Goal: Information Seeking & Learning: Check status

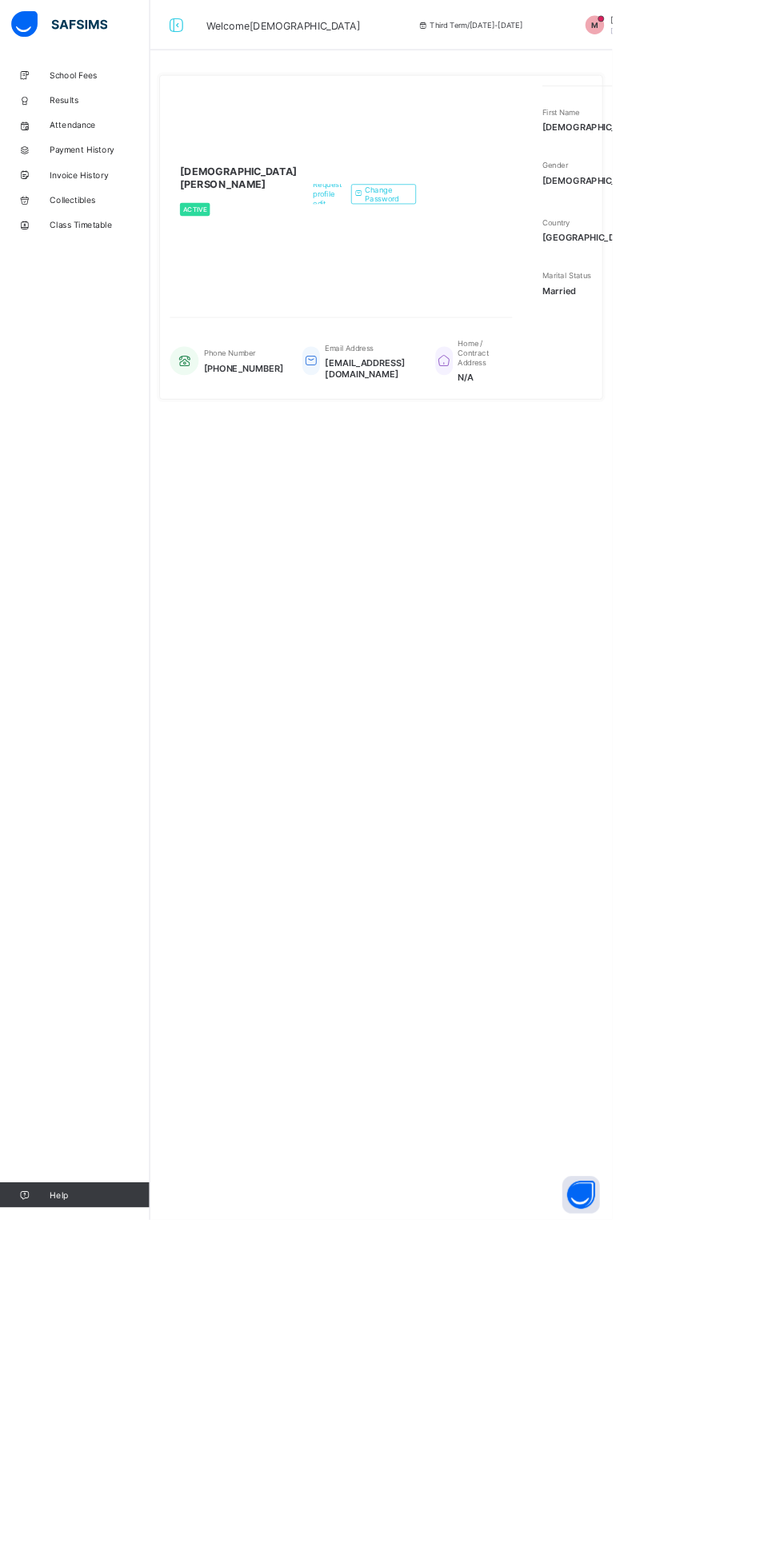
click at [99, 1539] on link "Help" at bounding box center [95, 1530] width 191 height 32
click at [100, 1530] on span "Help" at bounding box center [127, 1530] width 127 height 13
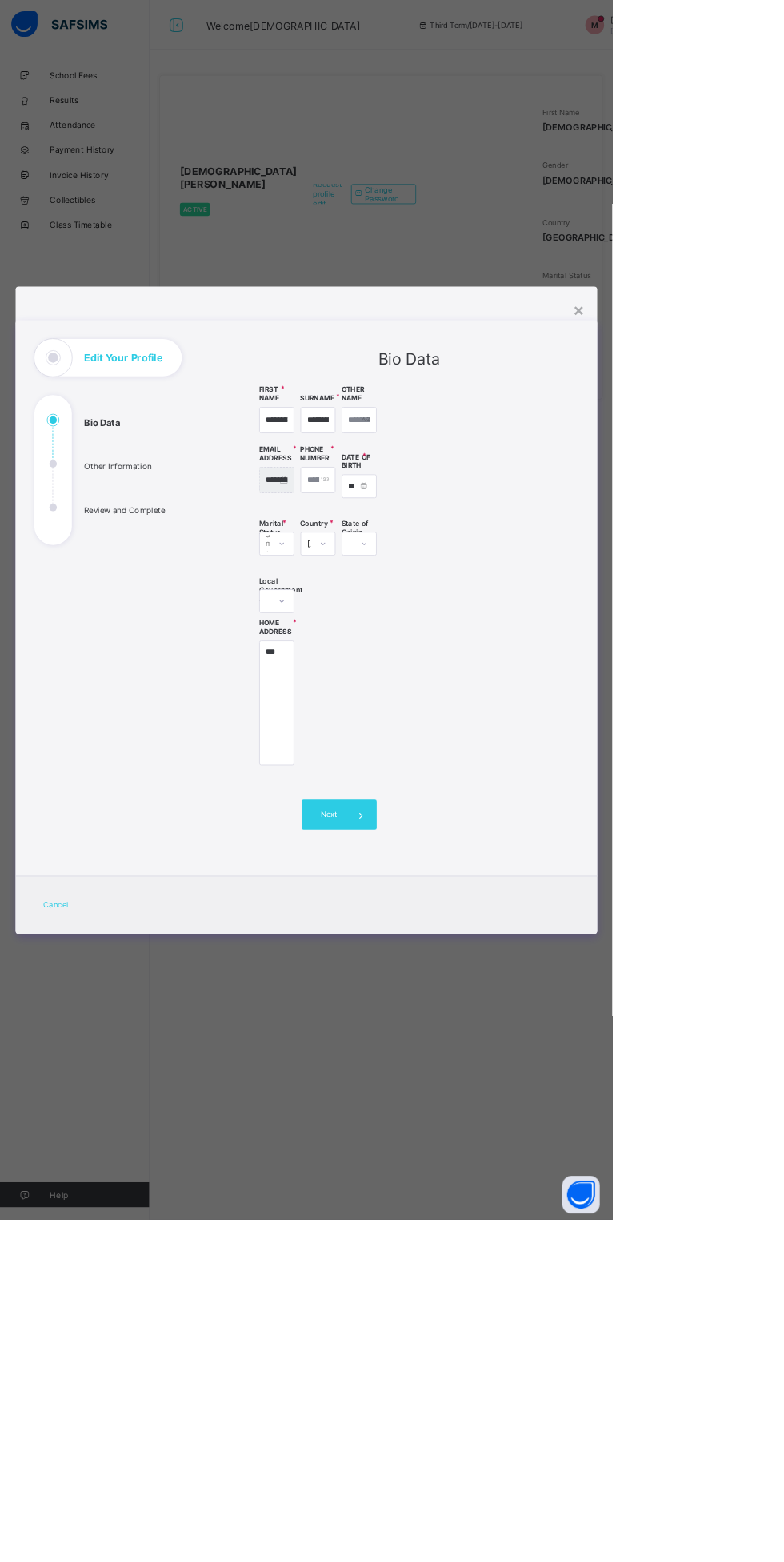
click at [683, 852] on div "**********" at bounding box center [524, 795] width 385 height 583
click at [684, 1031] on div "**********" at bounding box center [524, 795] width 385 height 583
click at [444, 1049] on span "Next" at bounding box center [421, 1043] width 46 height 12
click at [471, 1051] on icon at bounding box center [462, 1043] width 17 height 16
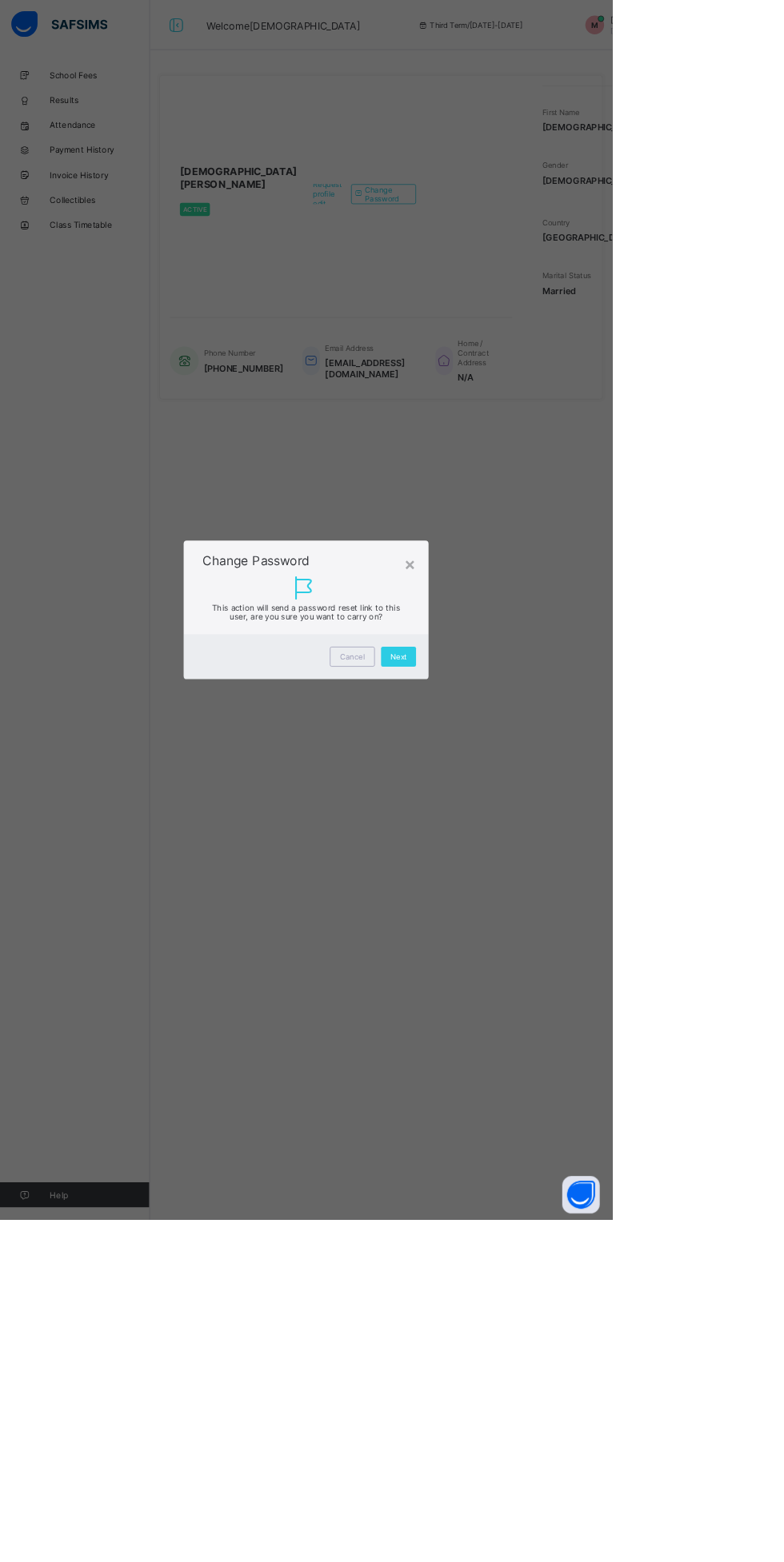
click at [501, 812] on div "This action will send a password reset link to this user, are you sure you want…" at bounding box center [392, 769] width 313 height 85
click at [520, 848] on span "Next" at bounding box center [510, 842] width 21 height 12
click at [532, 855] on div "Send Reset Password" at bounding box center [472, 843] width 122 height 26
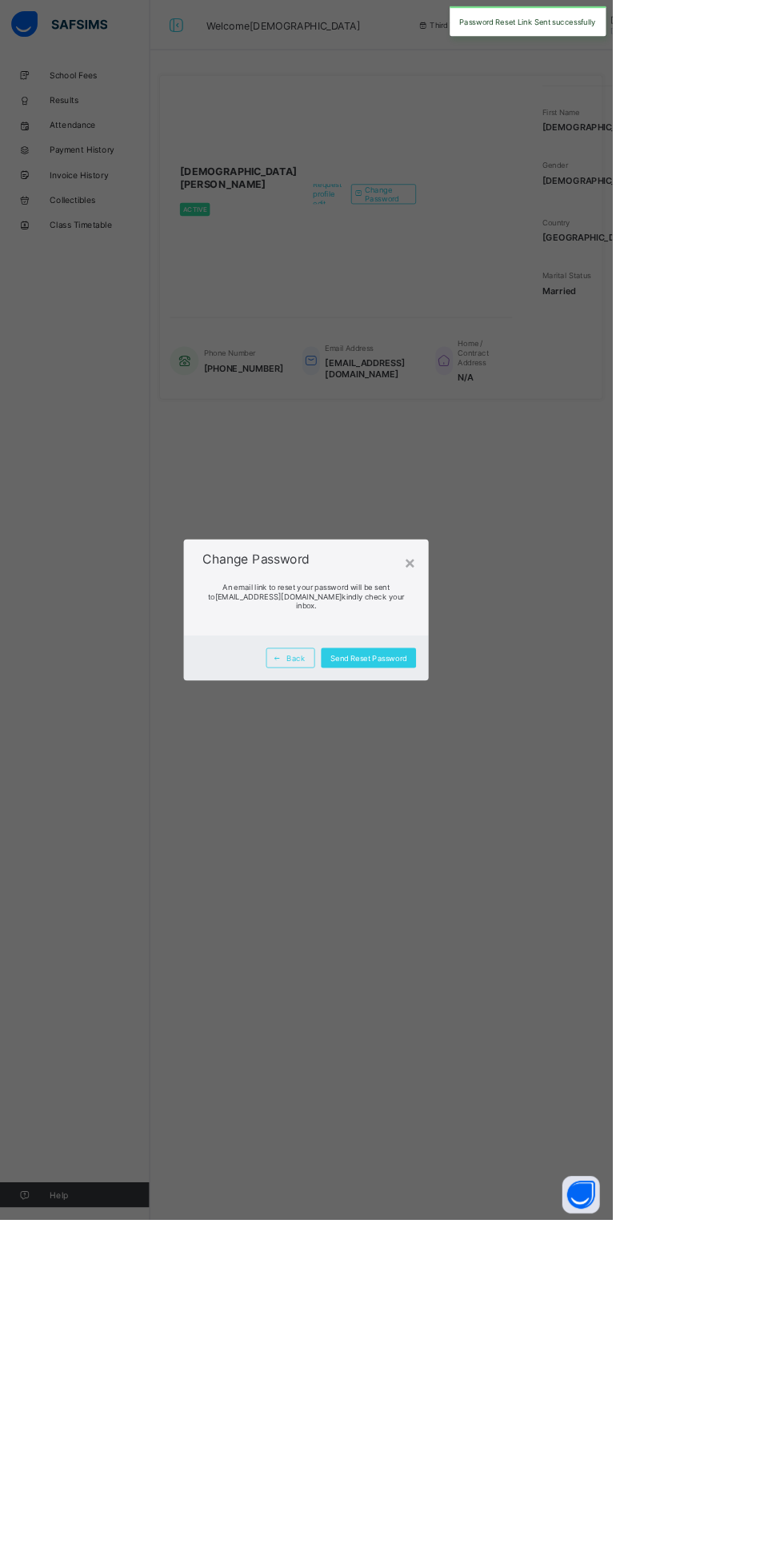
click at [532, 734] on div "×" at bounding box center [525, 720] width 15 height 27
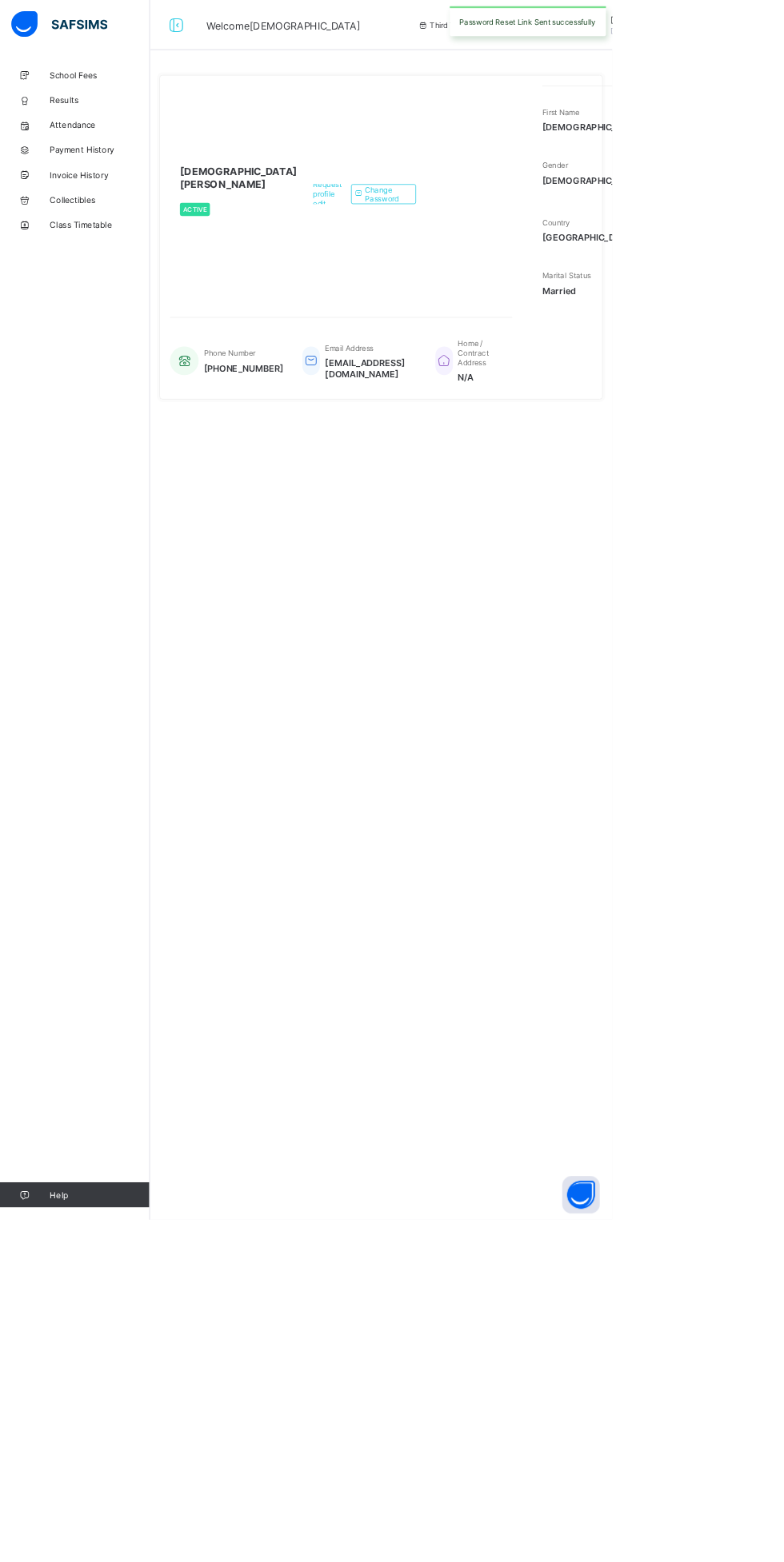
click at [477, 61] on div "Third Term / 2024-2025" at bounding box center [601, 32] width 248 height 64
click at [263, 238] on span "Muslimat Abdullahi" at bounding box center [305, 228] width 150 height 32
click at [242, 32] on div at bounding box center [226, 32] width 52 height 26
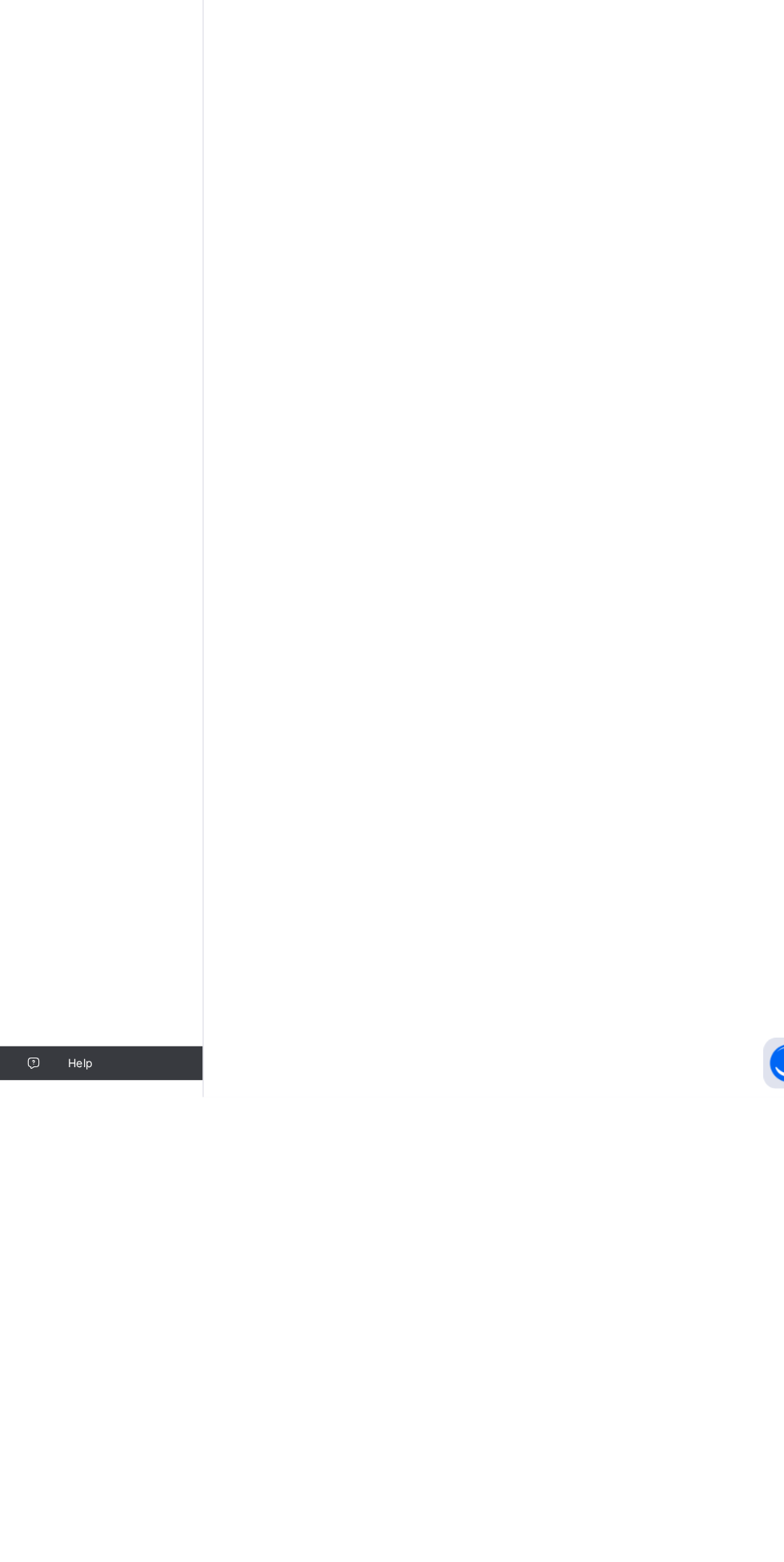
click at [76, 1530] on span "Help" at bounding box center [127, 1530] width 127 height 13
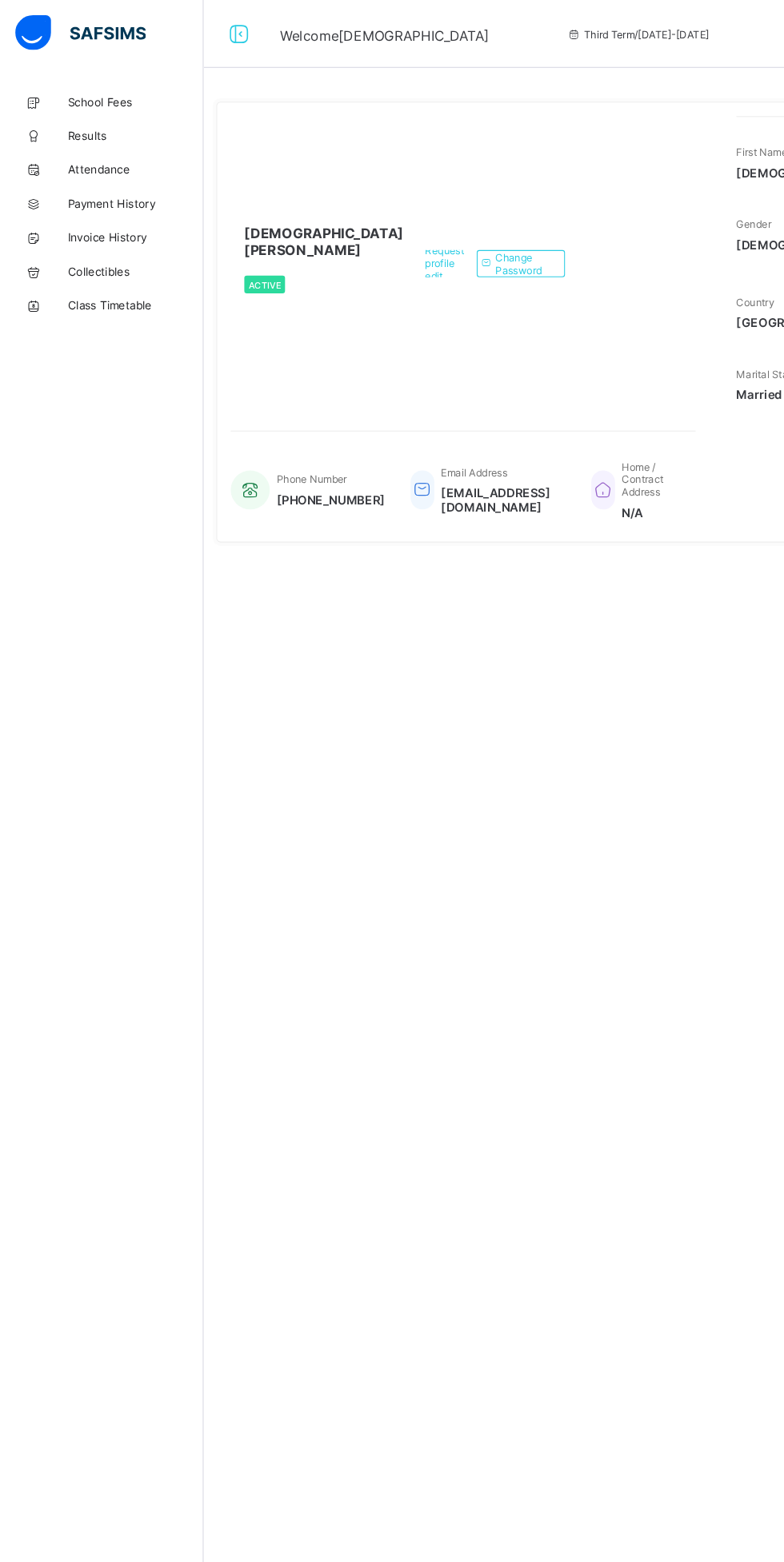
click at [84, 159] on span "Attendance" at bounding box center [127, 160] width 128 height 13
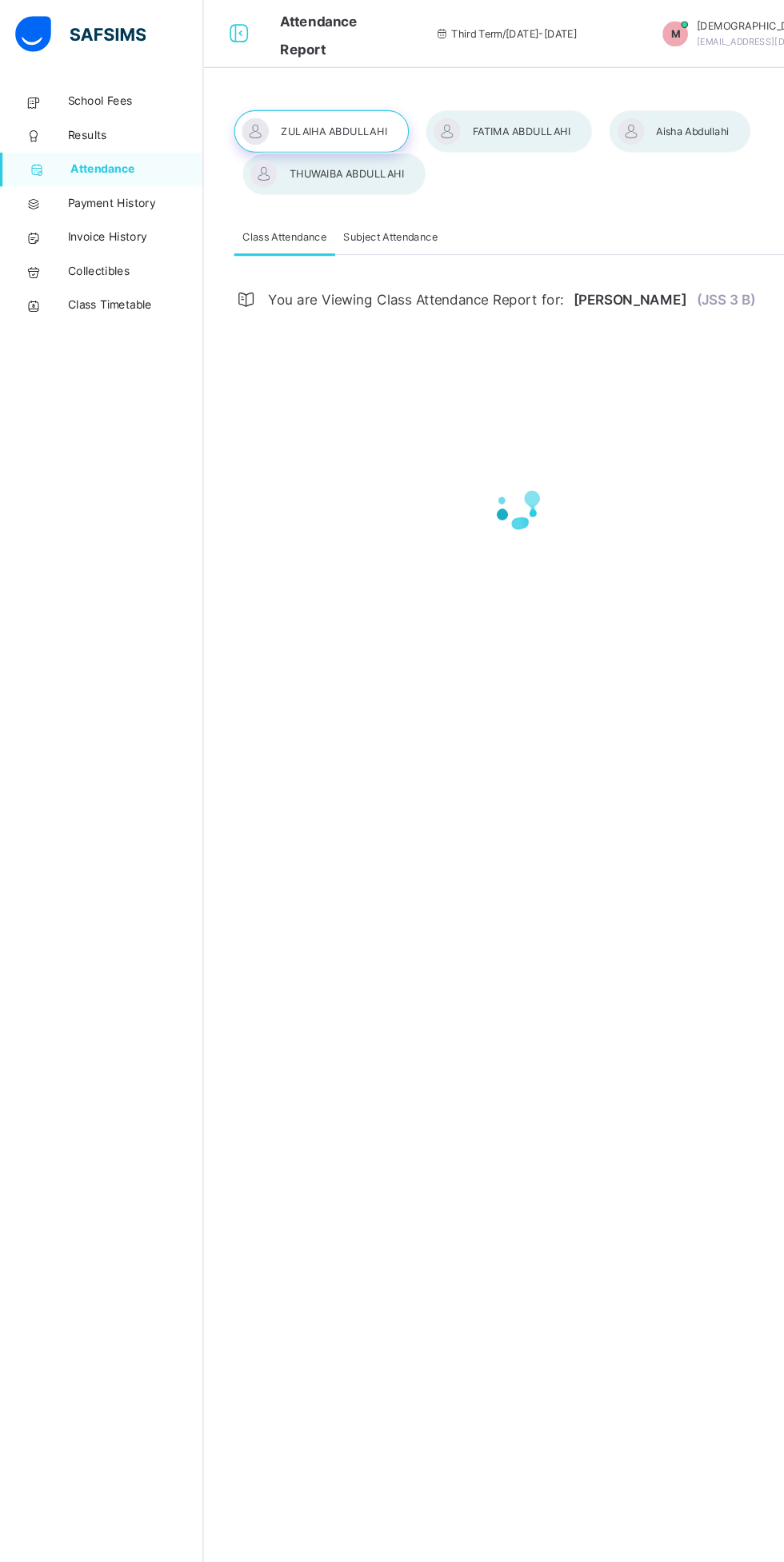
select select "****"
select select "*"
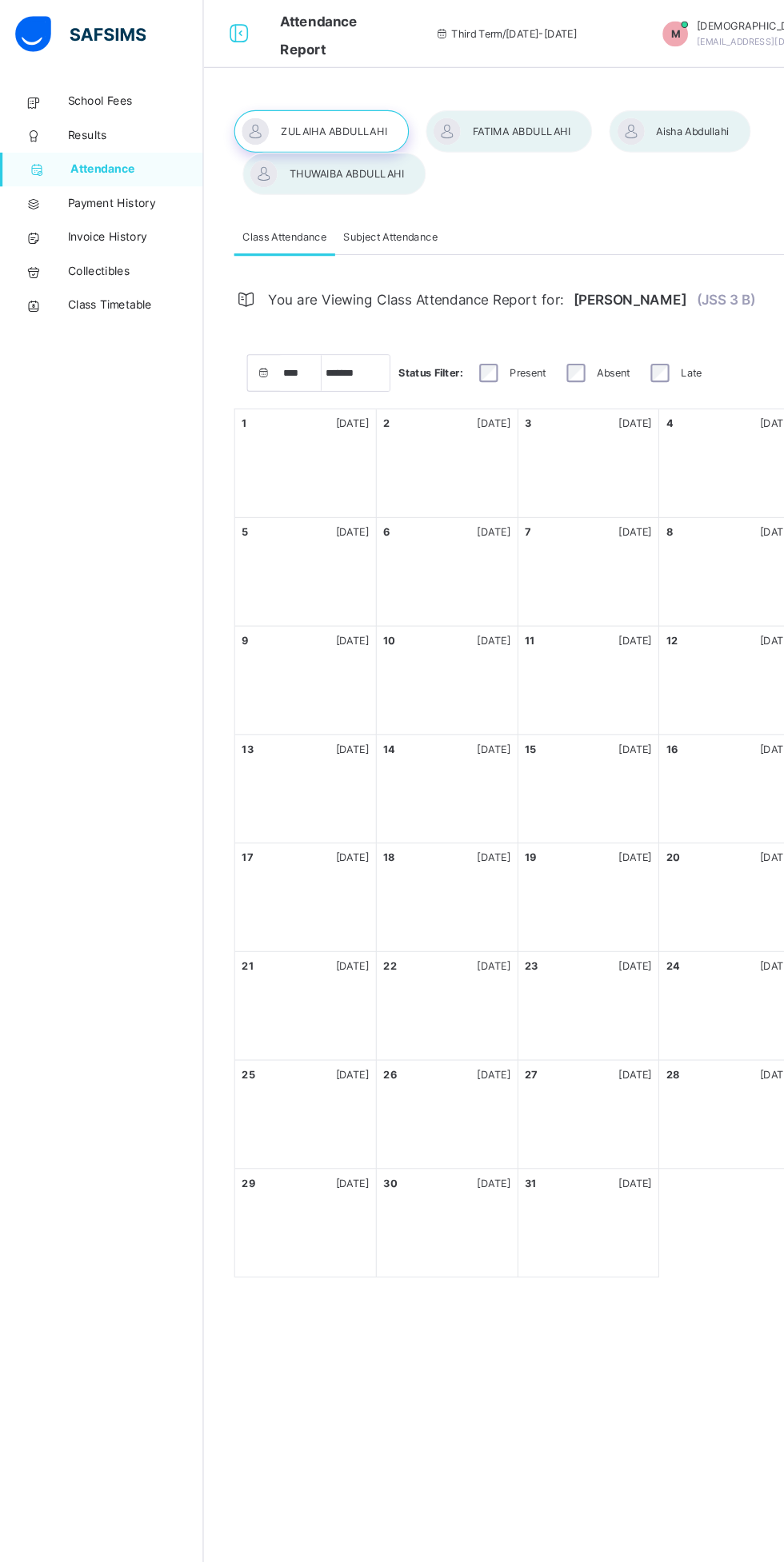
click at [58, 124] on icon at bounding box center [32, 128] width 64 height 12
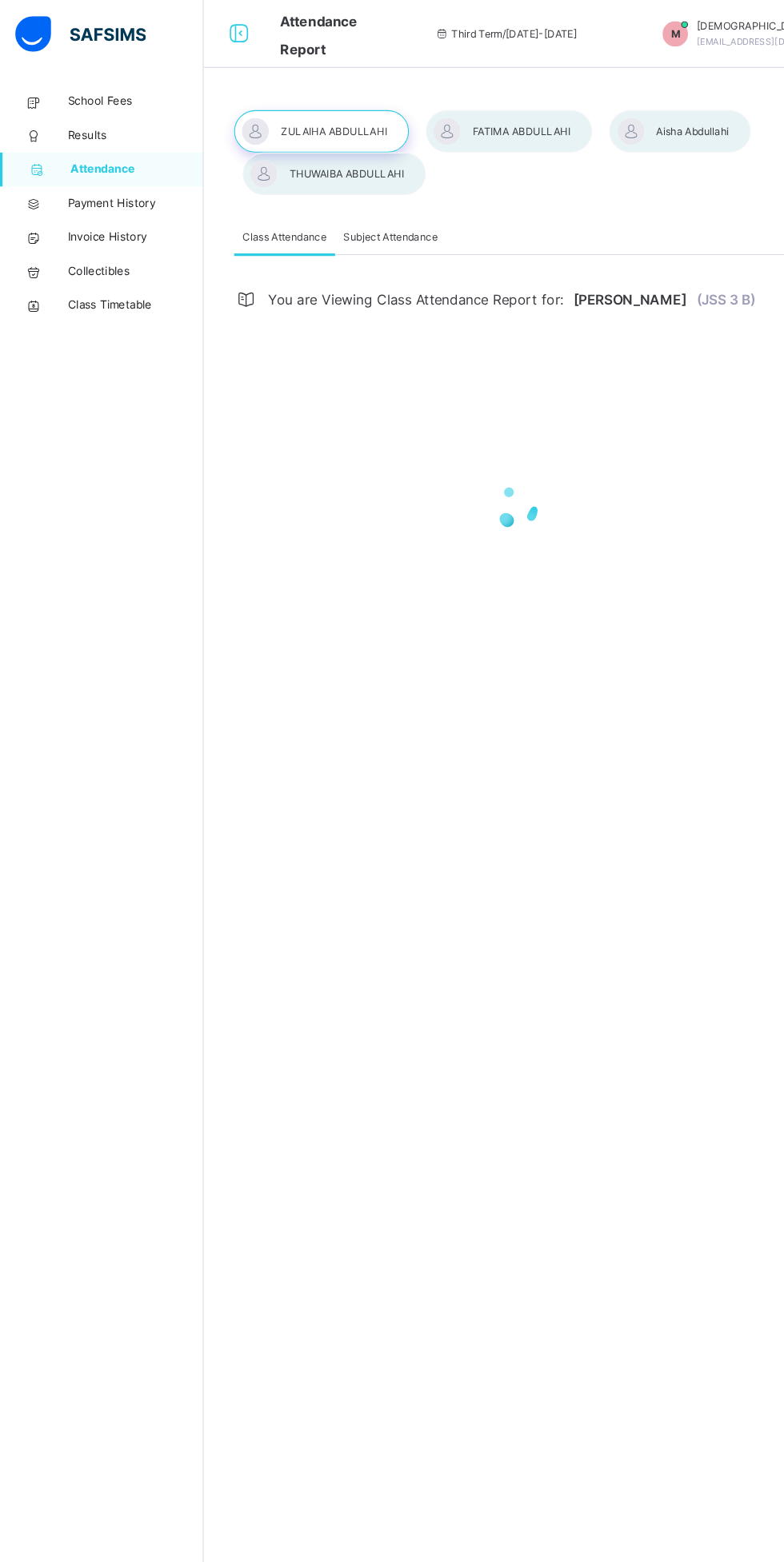
select select "****"
select select "*"
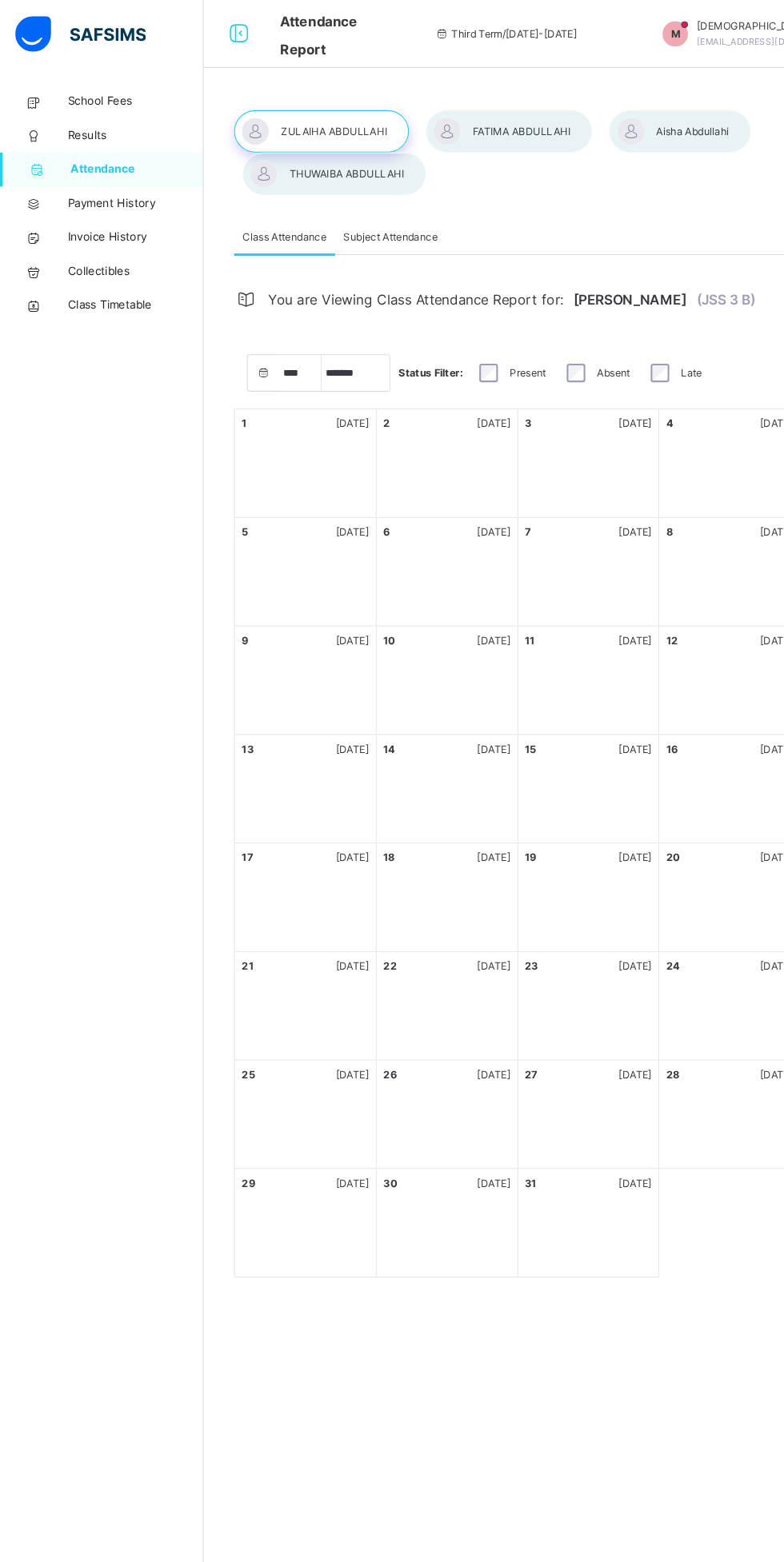
click at [471, 134] on div at bounding box center [479, 124] width 157 height 40
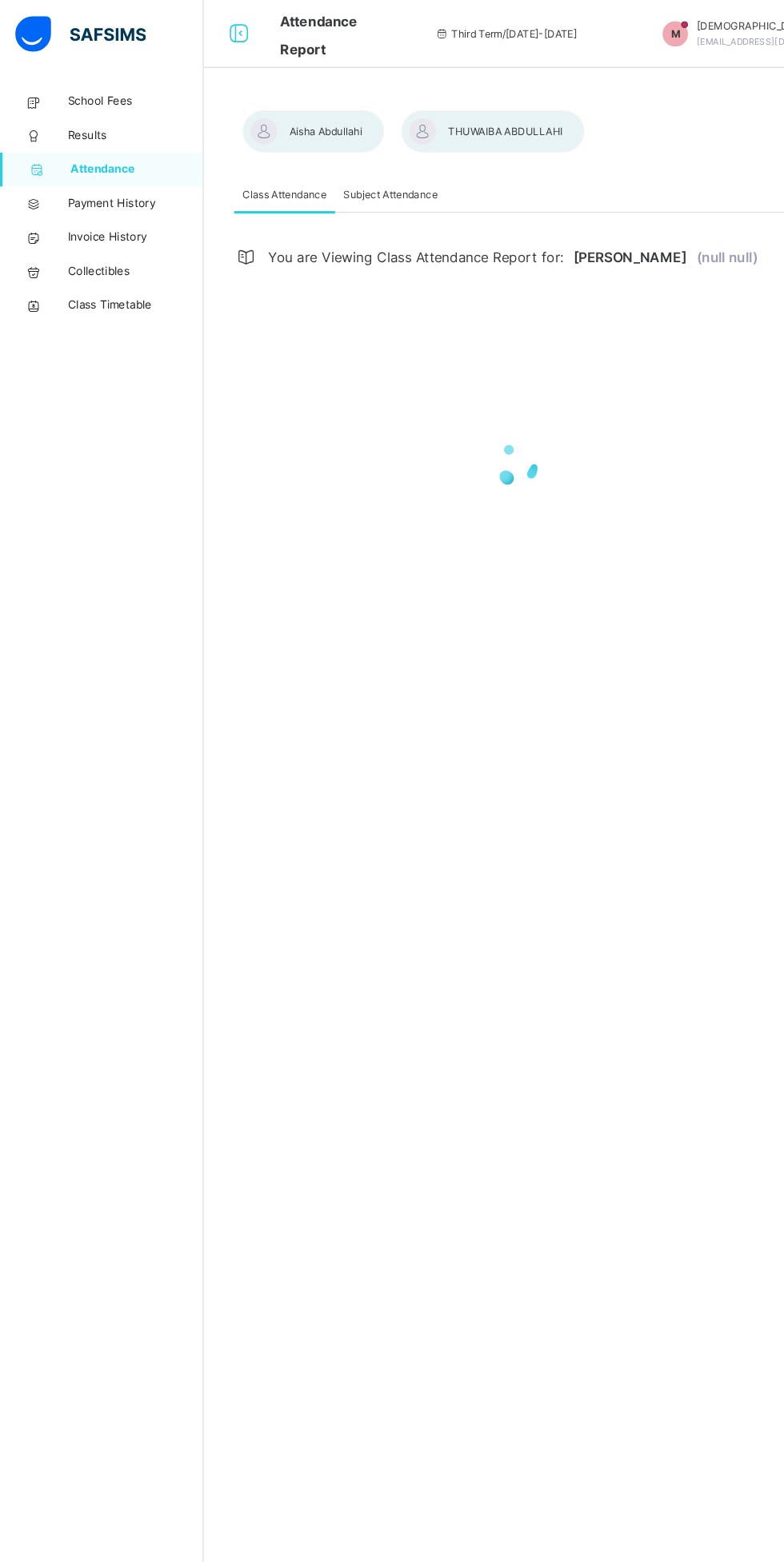
select select "****"
select select "*"
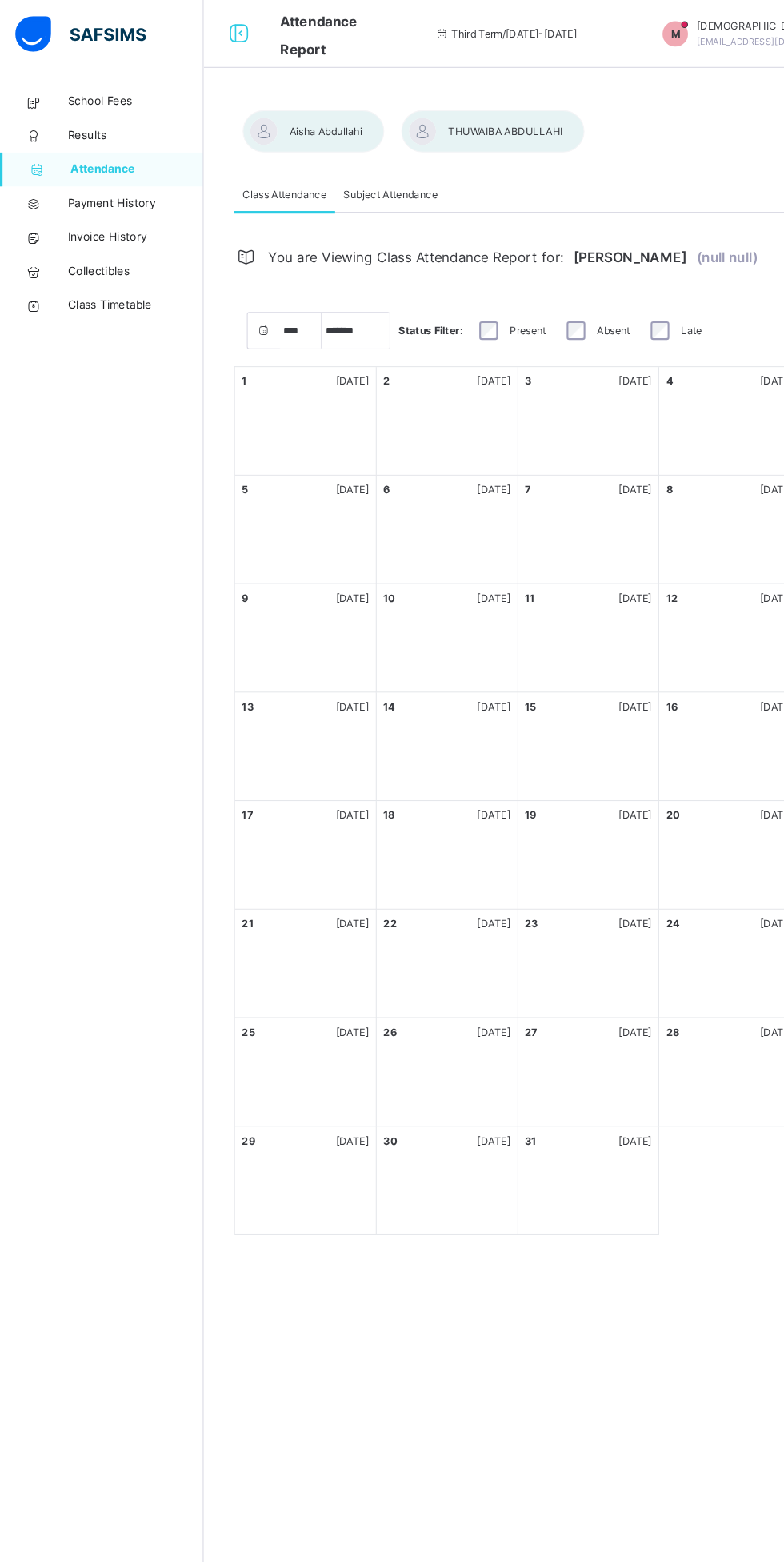
click at [122, 135] on span "Results" at bounding box center [127, 128] width 128 height 16
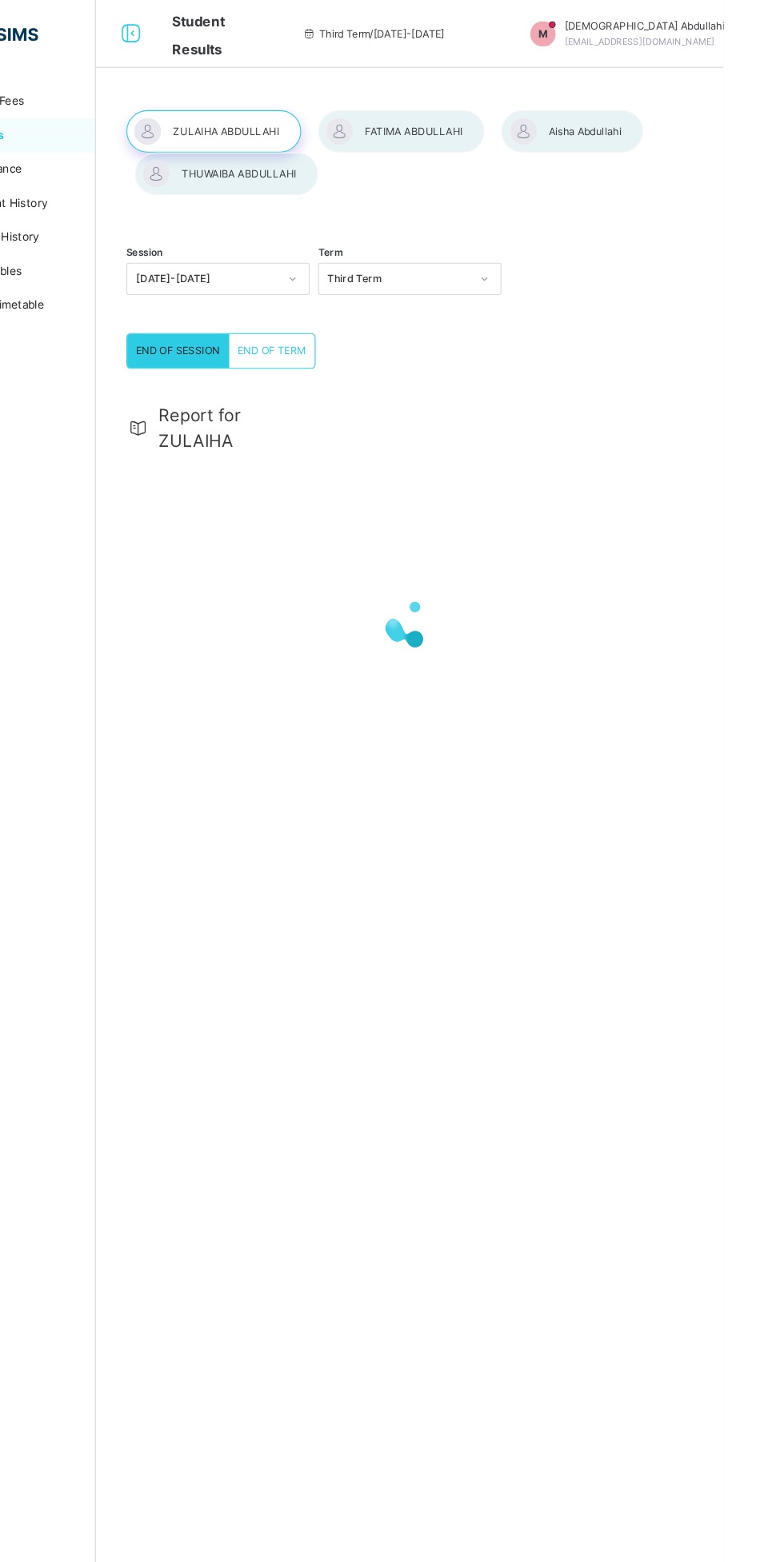
click at [675, 134] on div at bounding box center [641, 124] width 134 height 40
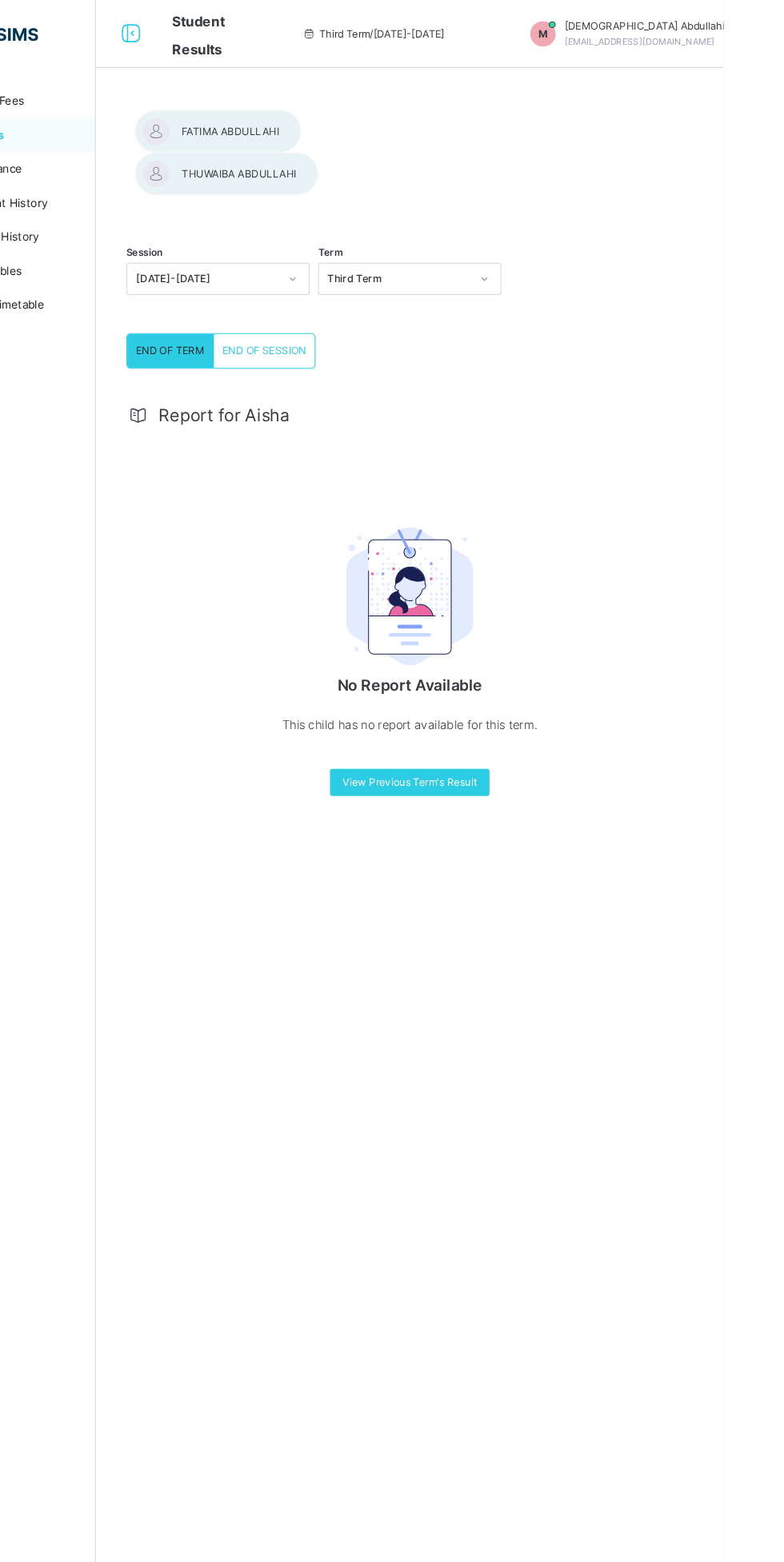
click at [334, 380] on span "Report for Aisha" at bounding box center [312, 392] width 123 height 24
click at [308, 392] on span "Report for Aisha" at bounding box center [312, 392] width 123 height 24
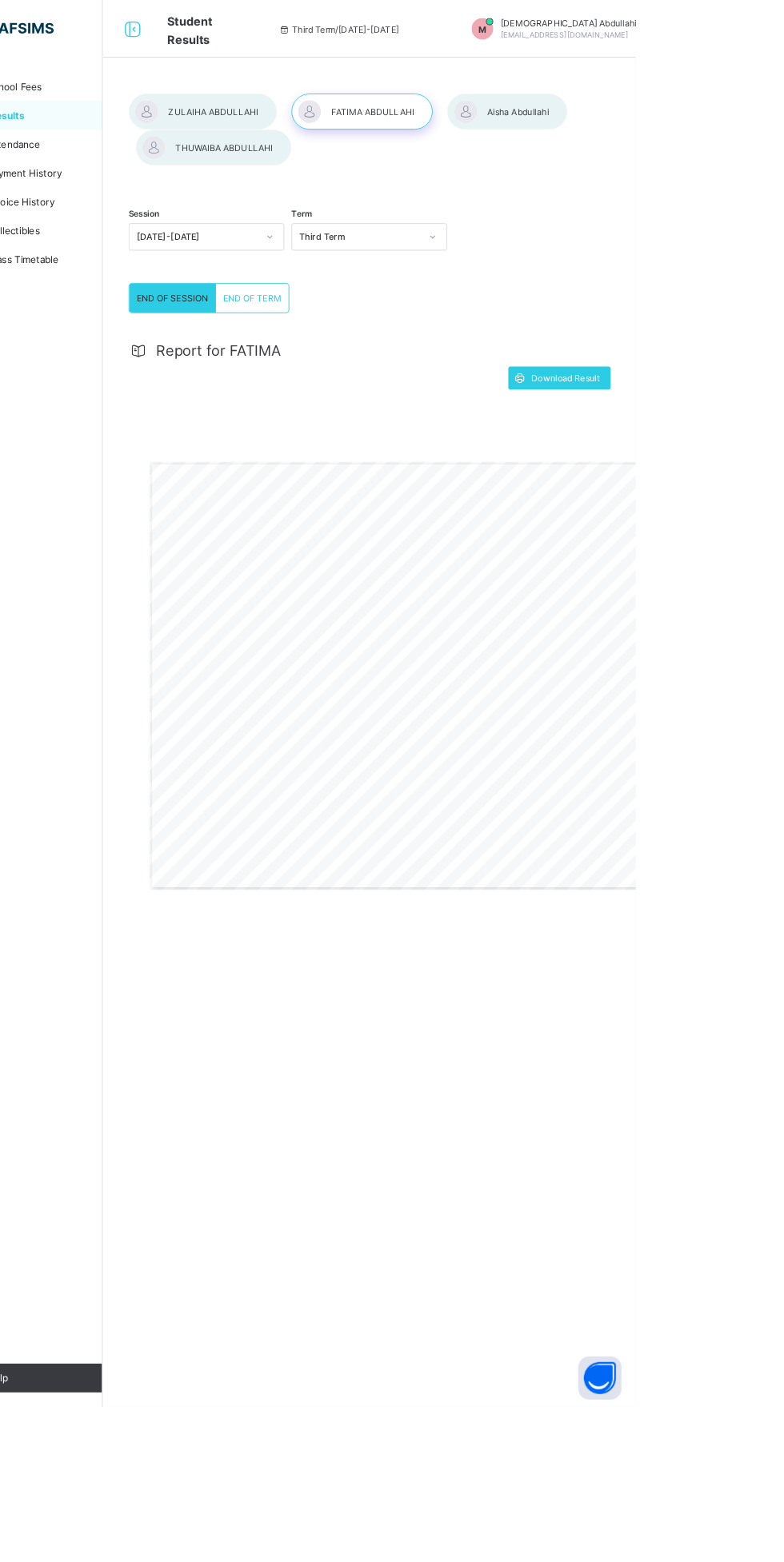
click at [438, 653] on div "Gwarzo Road, P.O. [GEOGRAPHIC_DATA] - [GEOGRAPHIC_DATA]. Tel: [PHONE_NUMBER], […" at bounding box center [580, 751] width 673 height 476
click at [296, 546] on div "Gwarzo Road, P.O. [GEOGRAPHIC_DATA] - [GEOGRAPHIC_DATA]. Tel: [PHONE_NUMBER], […" at bounding box center [580, 751] width 673 height 476
click at [783, 559] on div "Gwarzo Road, P.O. [GEOGRAPHIC_DATA] - [GEOGRAPHIC_DATA]. Tel: [PHONE_NUMBER], […" at bounding box center [580, 751] width 673 height 476
click at [311, 404] on div "Report for FATIMA Download Result Gwarzo Road, P.O. [GEOGRAPHIC_DATA] - [GEOGRA…" at bounding box center [488, 720] width 534 height 713
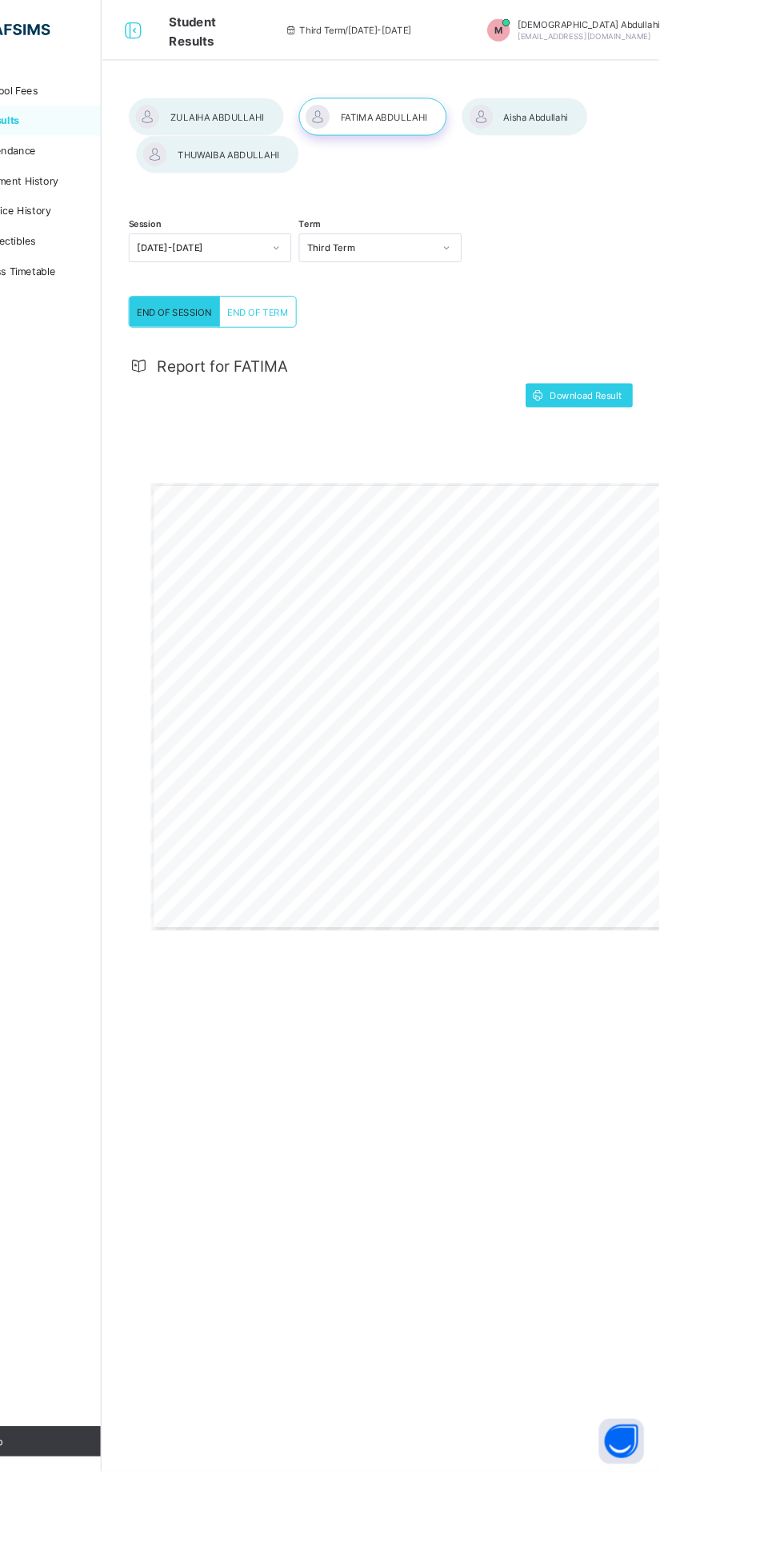
click at [289, 1097] on div "Session [DATE]-[DATE] Term Third Term END OF SESSION END OF TERM END OF SESSION…" at bounding box center [487, 590] width 592 height 1020
click at [342, 571] on div "Gwarzo Road, P.O. [GEOGRAPHIC_DATA] - [GEOGRAPHIC_DATA]. Tel: [PHONE_NUMBER], […" at bounding box center [580, 751] width 673 height 476
click at [577, 946] on div "Gwarzo Road, P.O. [GEOGRAPHIC_DATA] - [GEOGRAPHIC_DATA]. Tel: [PHONE_NUMBER], […" at bounding box center [580, 751] width 673 height 476
click at [583, 901] on div "Gwarzo Road, P.O. [GEOGRAPHIC_DATA] - [GEOGRAPHIC_DATA]. Tel: [PHONE_NUMBER], […" at bounding box center [580, 751] width 673 height 476
click at [509, 494] on div "Report for FATIMA Download Result Gwarzo Road, P.O. [GEOGRAPHIC_DATA] - [GEOGRA…" at bounding box center [488, 720] width 534 height 713
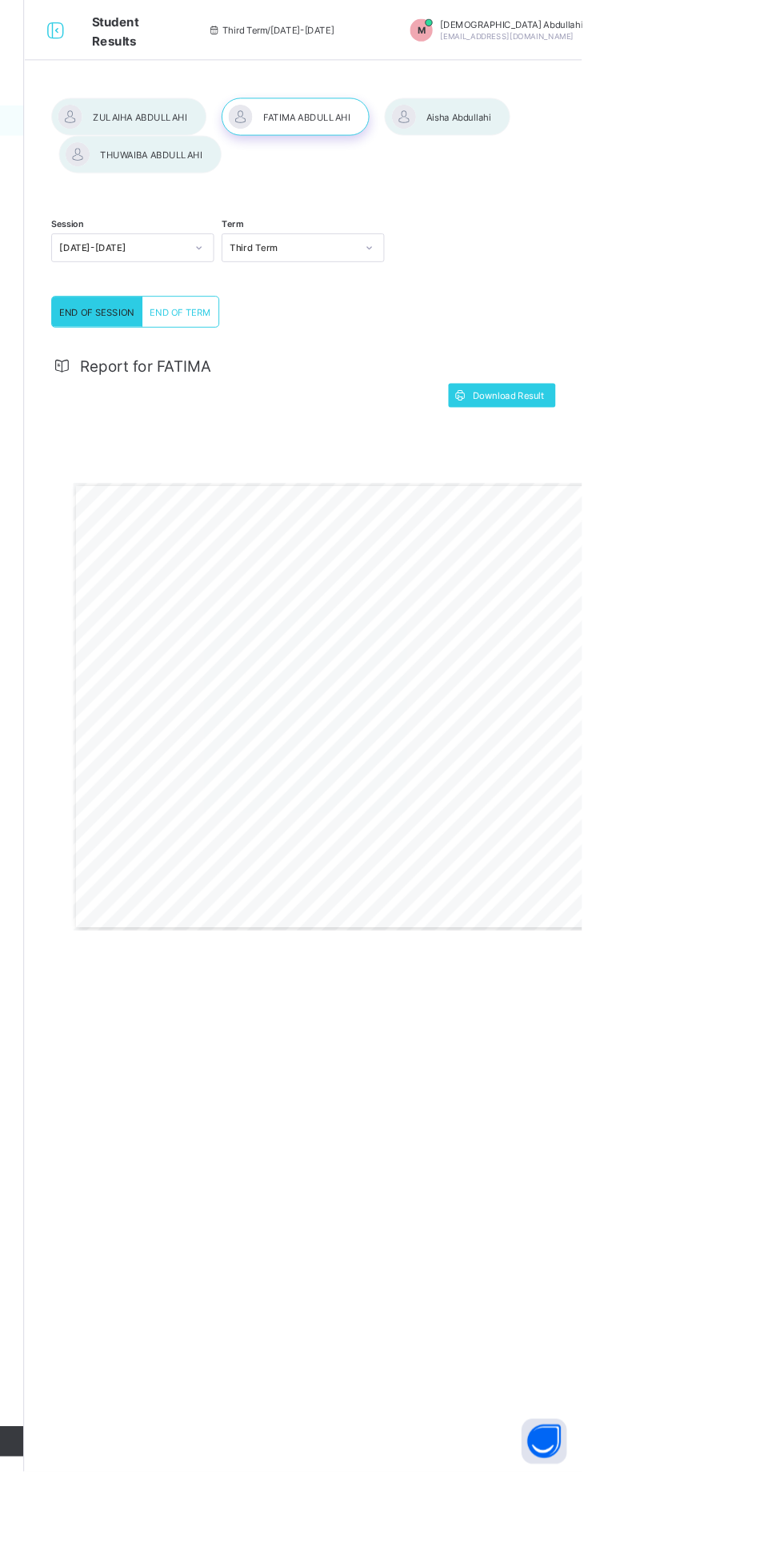
click at [507, 783] on div "Gwarzo Road, P.O. [GEOGRAPHIC_DATA] - [GEOGRAPHIC_DATA]. Tel: [PHONE_NUMBER], […" at bounding box center [580, 751] width 673 height 476
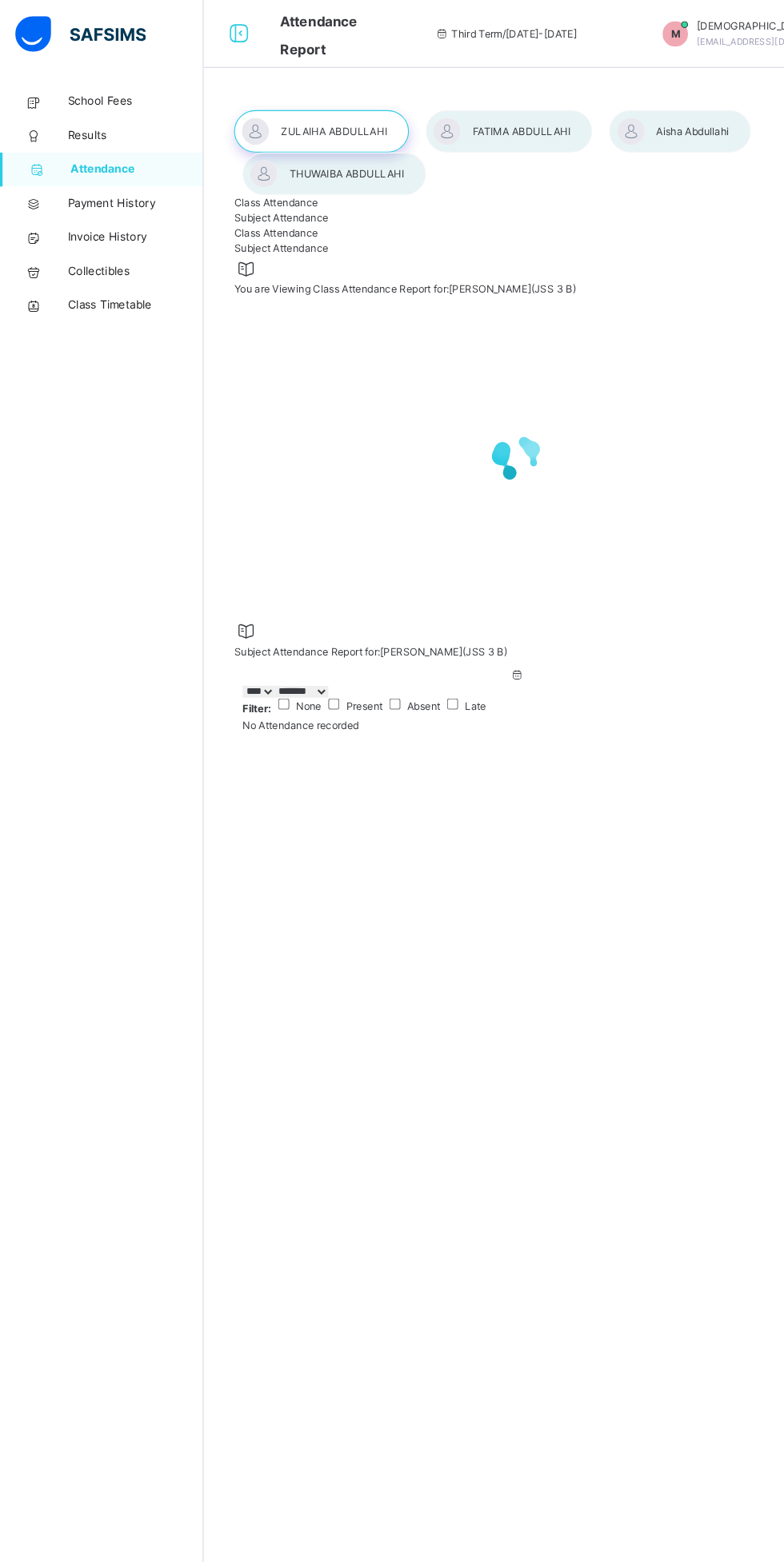
select select "****"
select select "*"
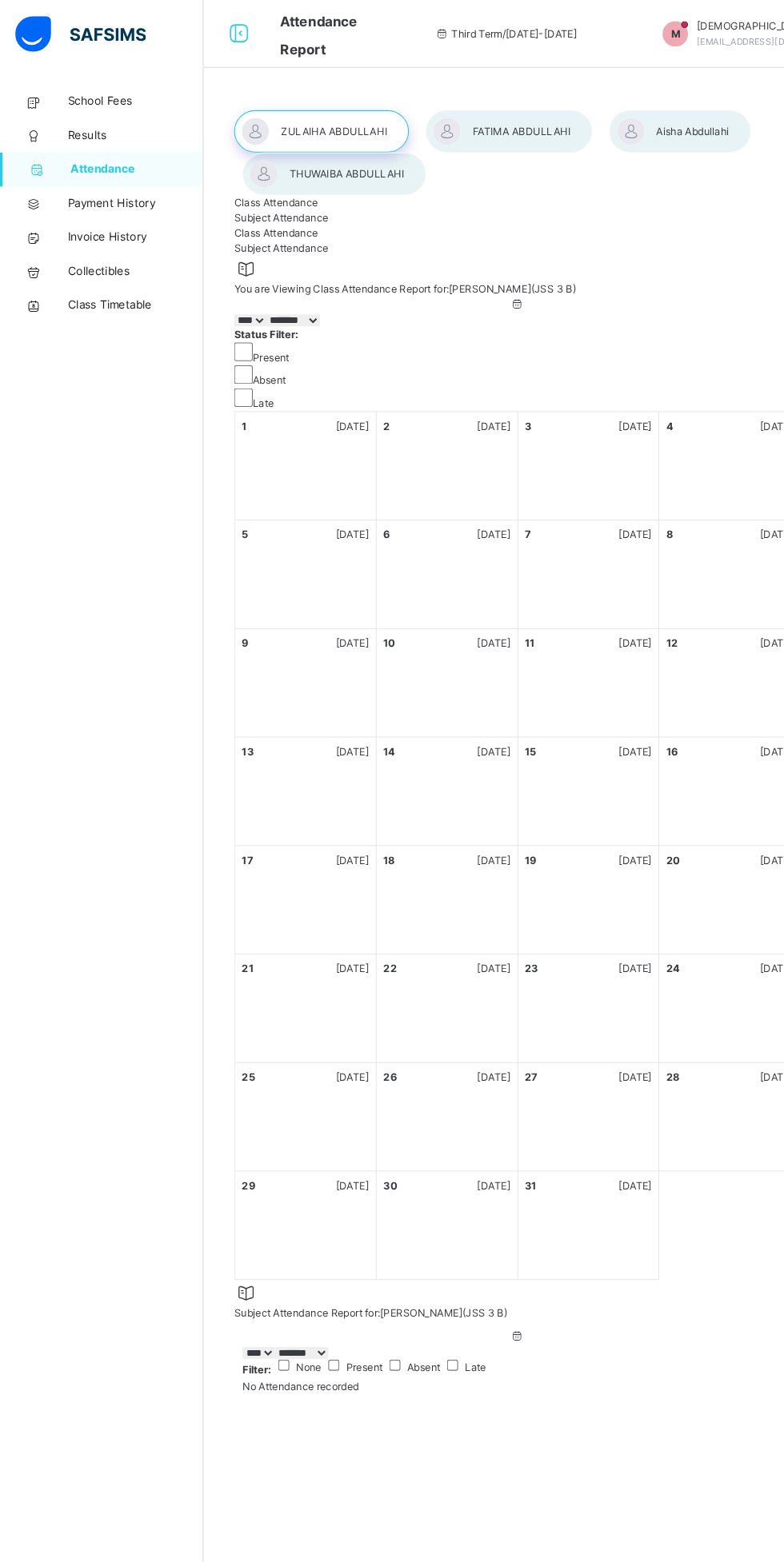
click at [656, 124] on div at bounding box center [641, 124] width 134 height 40
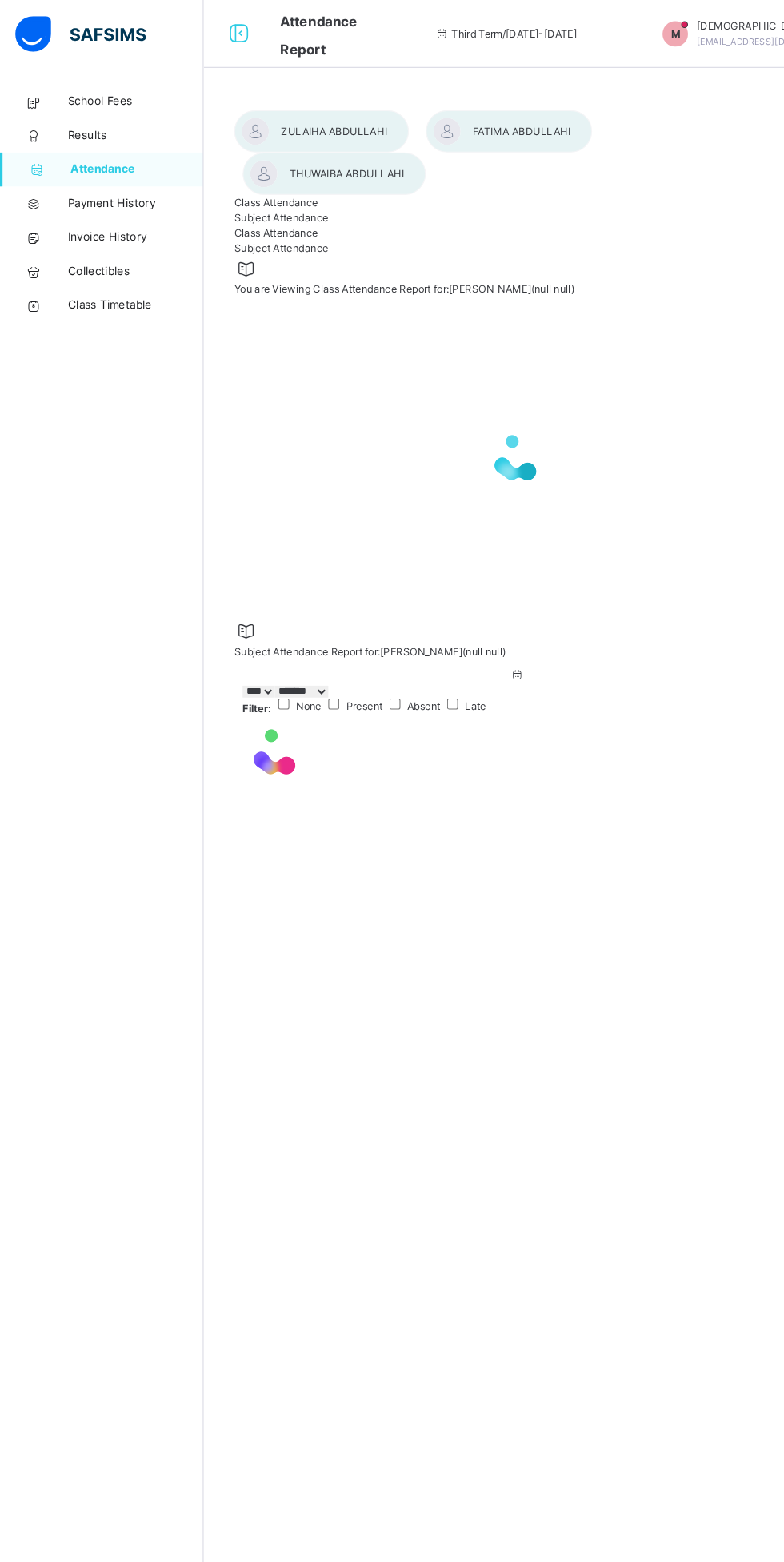
select select "****"
select select "*"
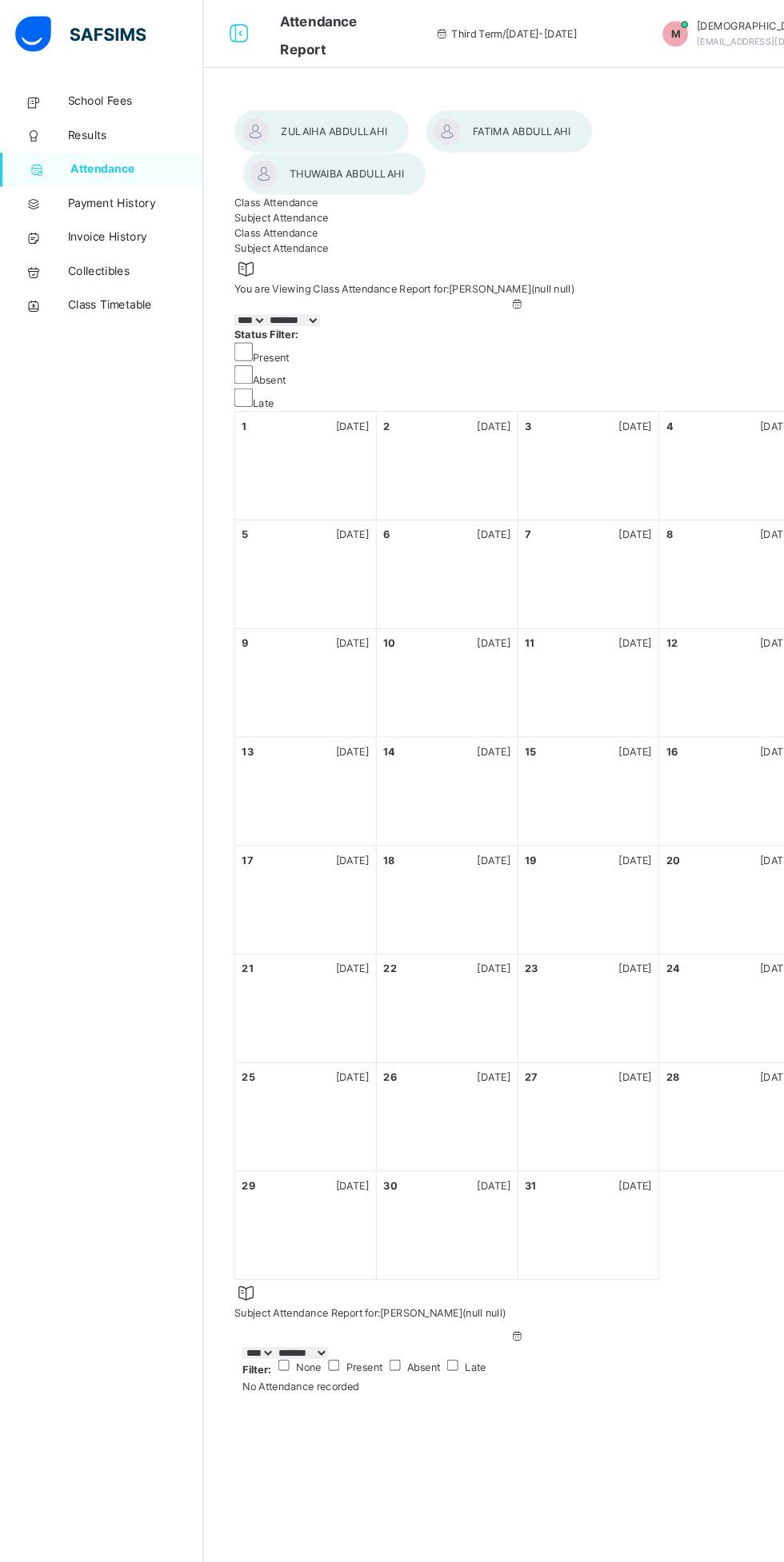
click at [109, 129] on span "Results" at bounding box center [127, 128] width 128 height 16
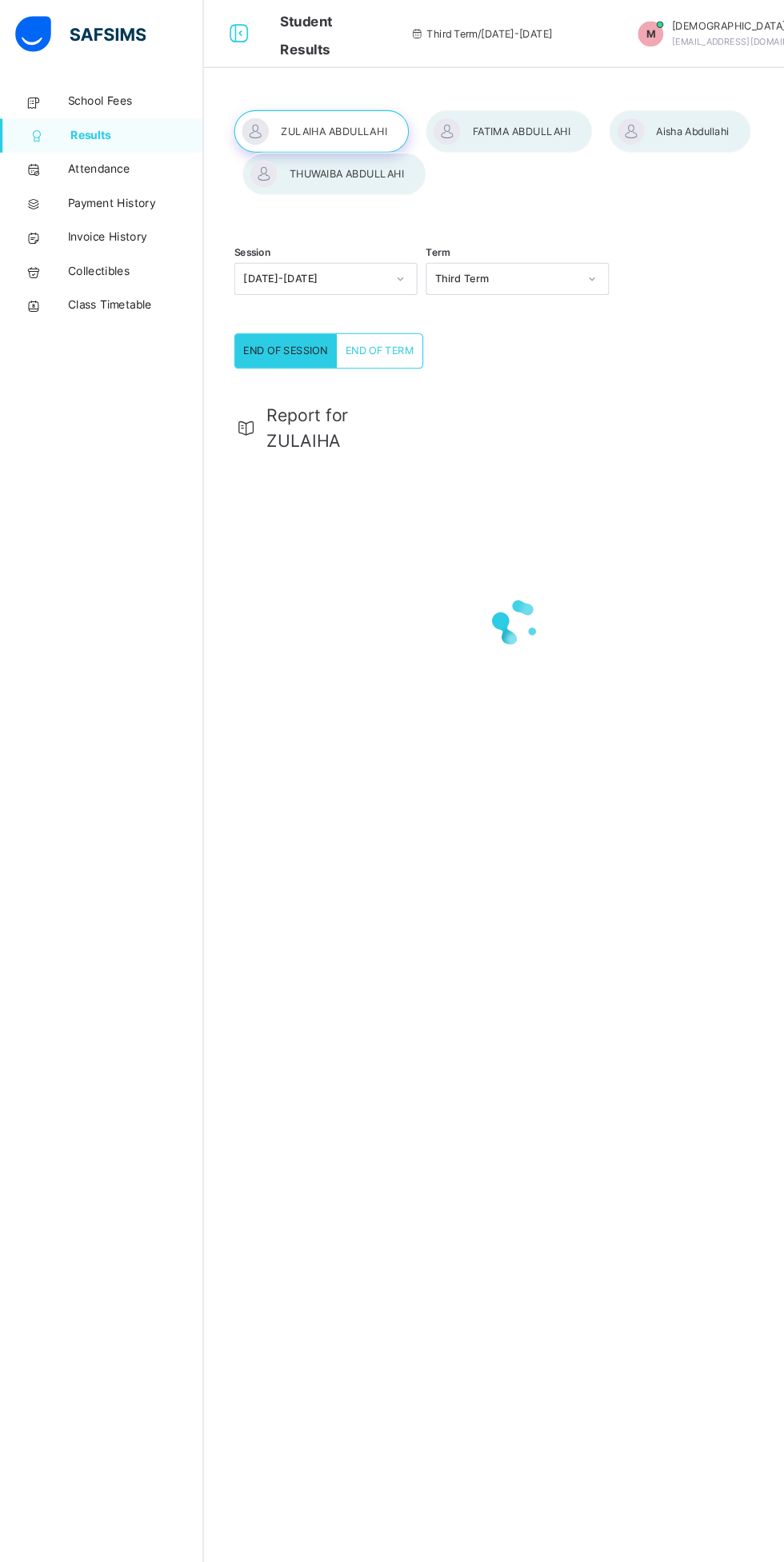
click at [335, 160] on div at bounding box center [314, 164] width 173 height 40
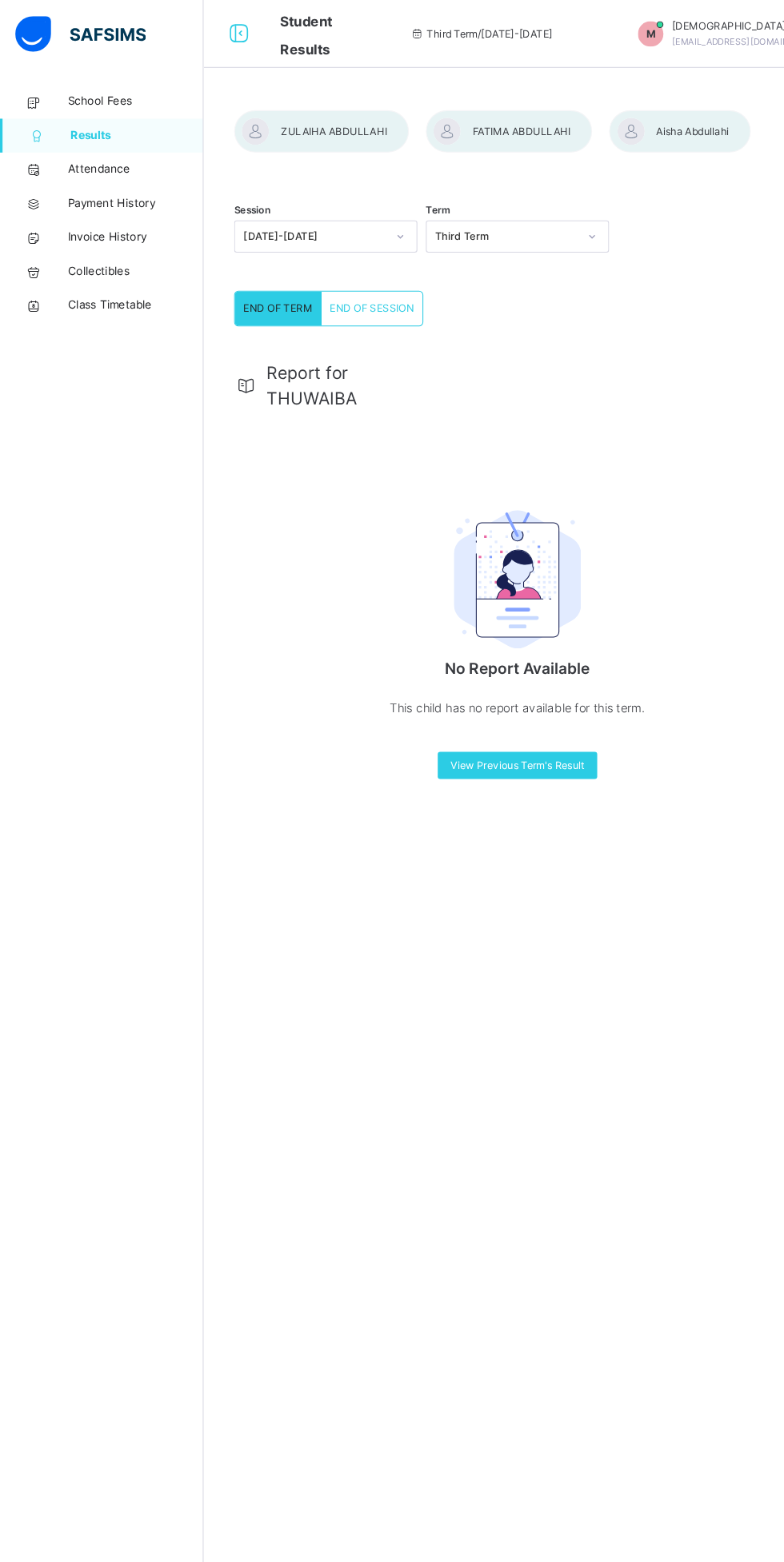
click at [291, 388] on span "Report for THUWAIBA" at bounding box center [322, 364] width 143 height 48
click at [274, 298] on span "END OF TERM" at bounding box center [261, 291] width 64 height 15
click at [297, 388] on span "Report for THUWAIBA" at bounding box center [322, 364] width 143 height 48
click at [669, 129] on div at bounding box center [641, 124] width 134 height 40
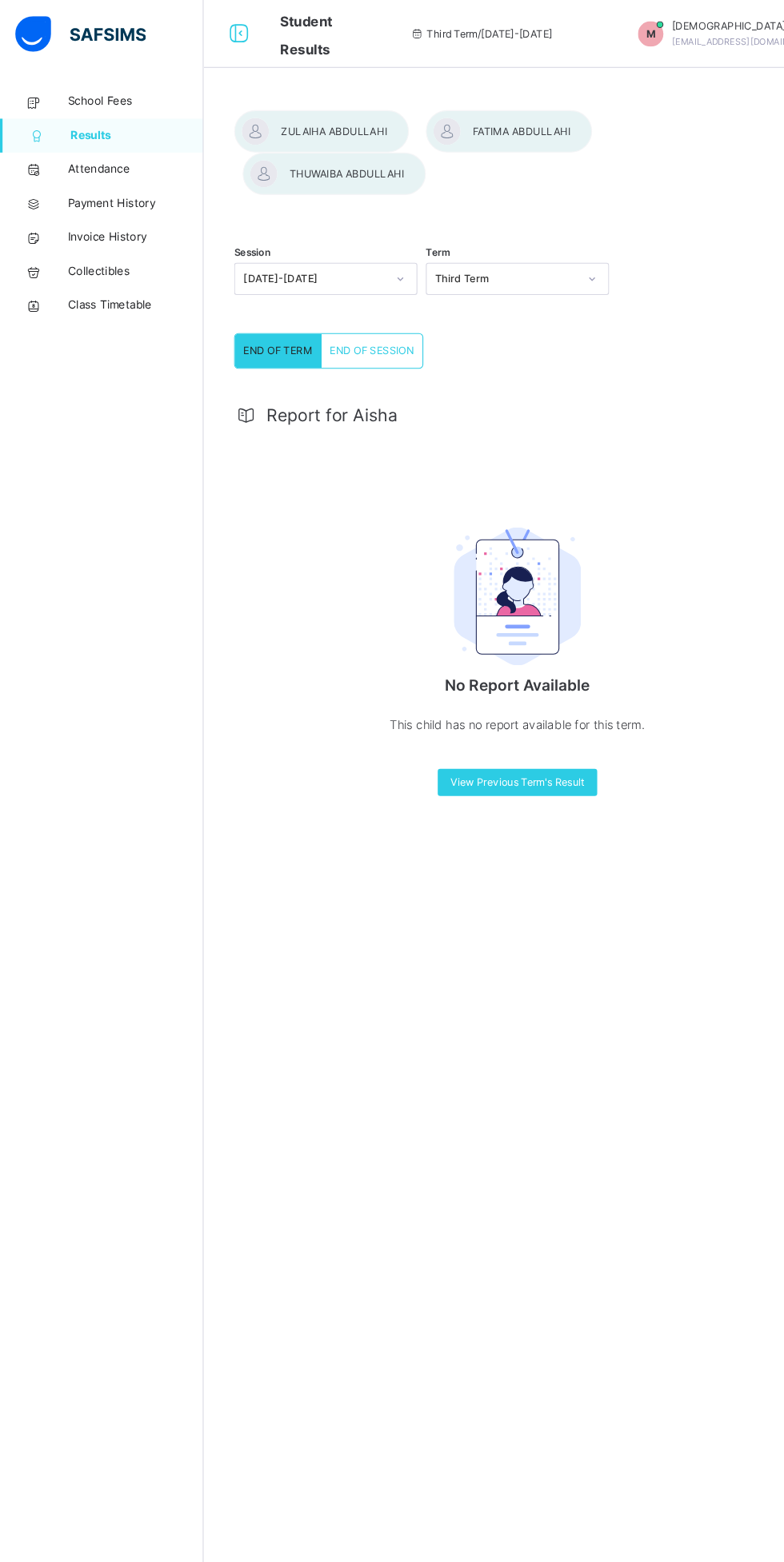
click at [317, 370] on div "Report for Aisha No Report Available This child has no report available for thi…" at bounding box center [488, 562] width 534 height 395
click at [471, 582] on img at bounding box center [488, 562] width 120 height 131
click at [514, 611] on img at bounding box center [488, 562] width 120 height 131
click at [499, 604] on img at bounding box center [488, 562] width 120 height 131
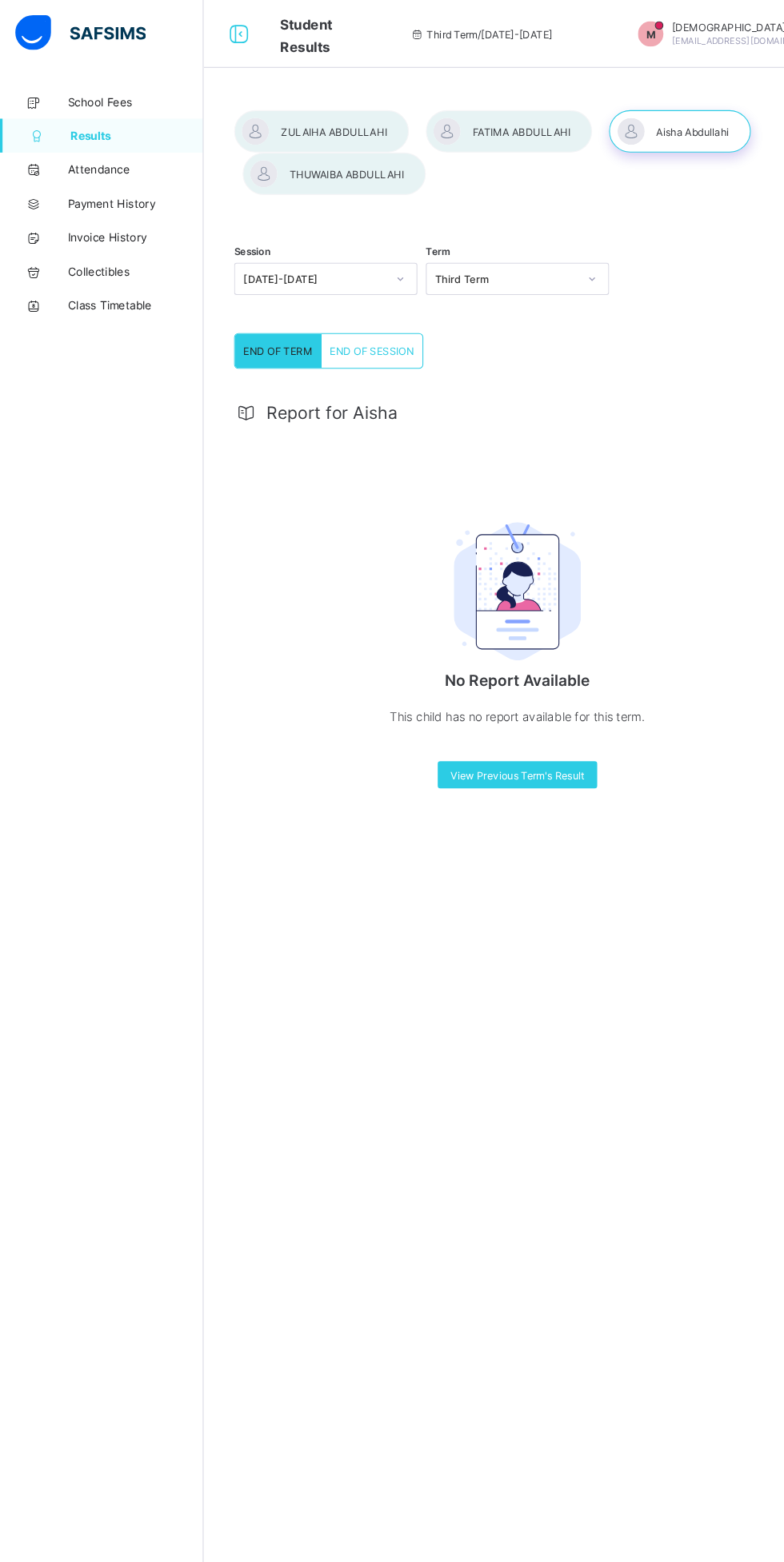
click at [528, 605] on img at bounding box center [488, 558] width 120 height 131
click at [510, 558] on img at bounding box center [488, 558] width 120 height 131
click at [501, 558] on img at bounding box center [488, 558] width 120 height 131
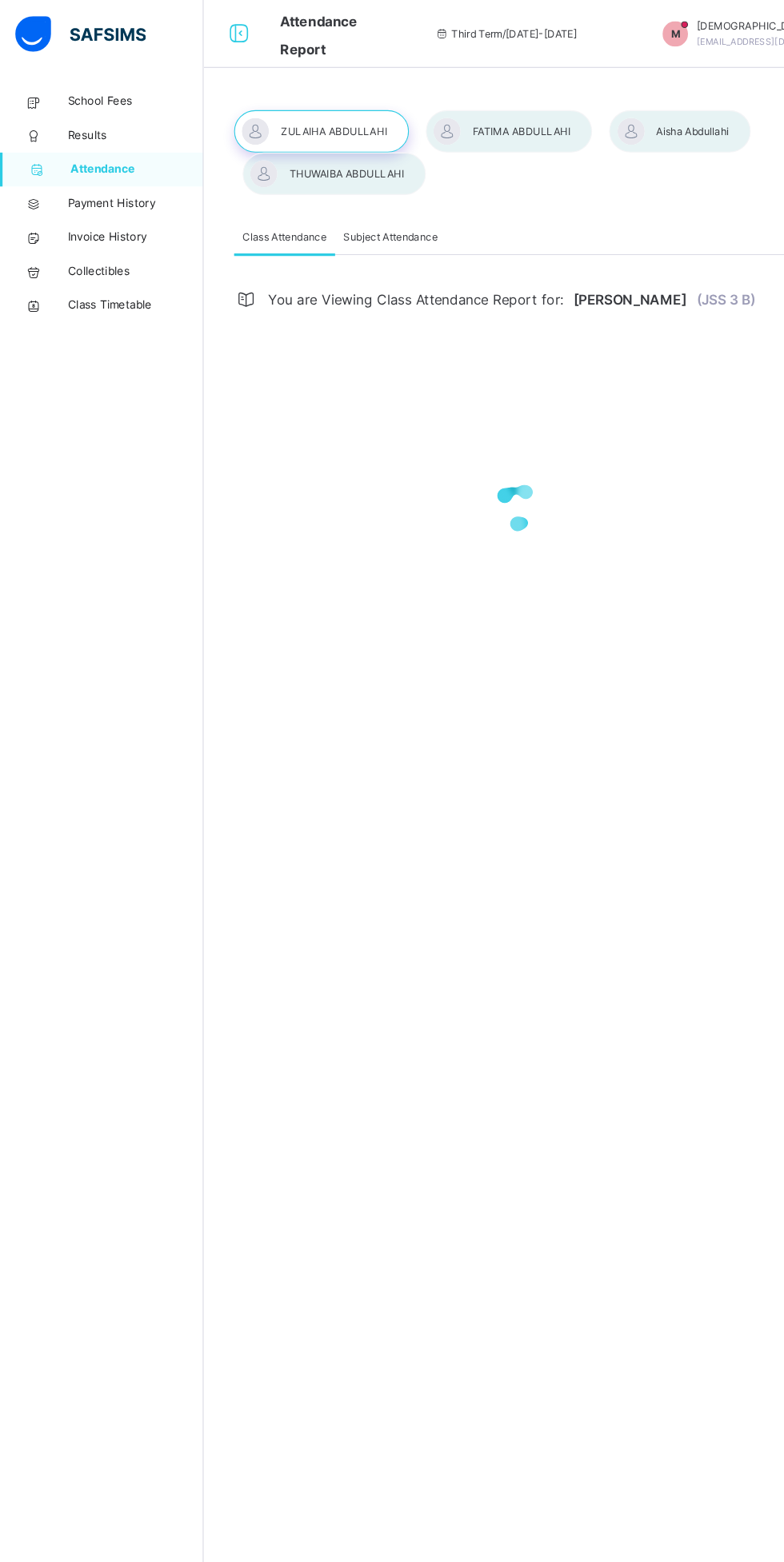
select select "****"
select select "*"
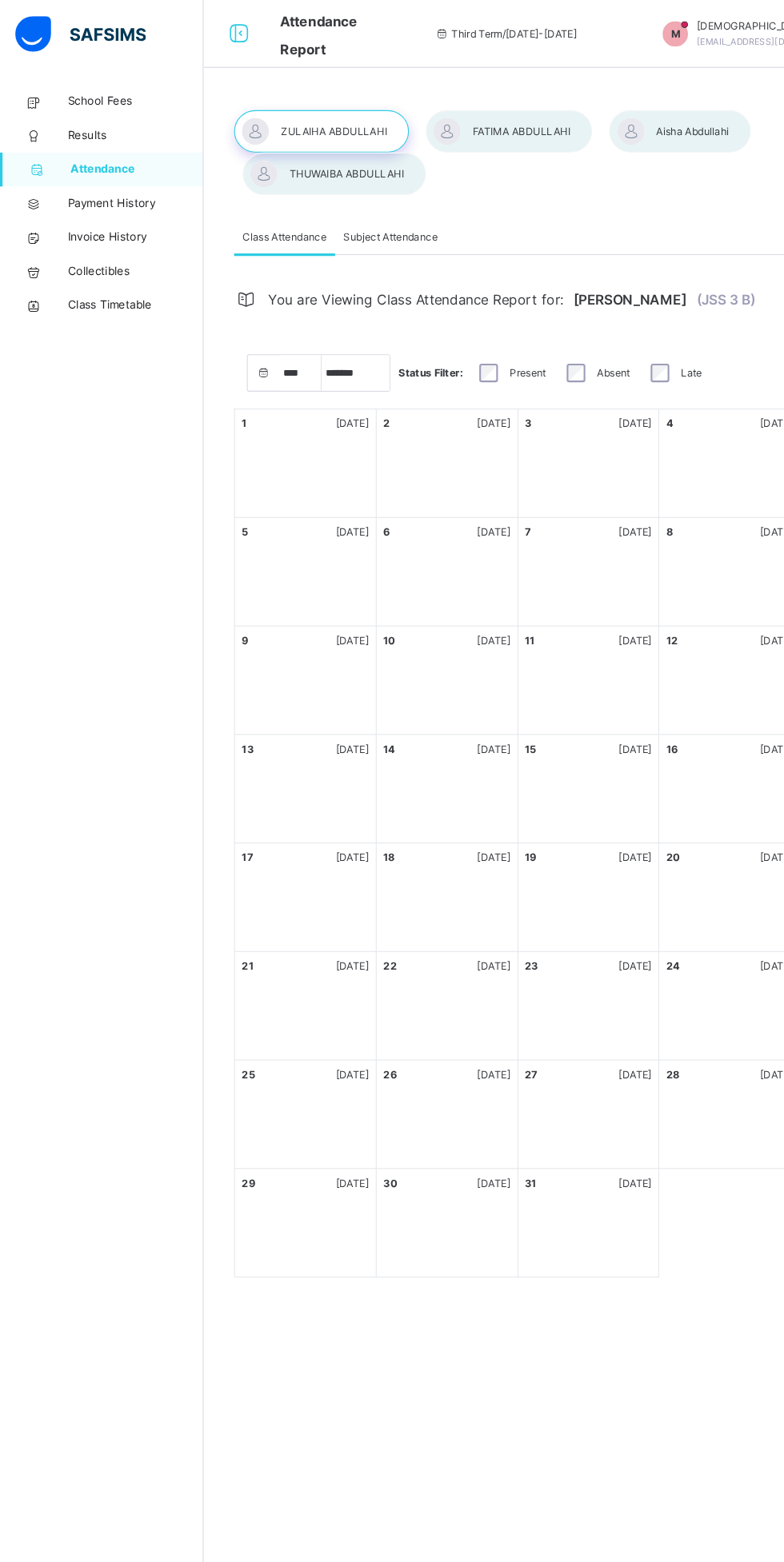
click at [129, 135] on span "Results" at bounding box center [127, 128] width 128 height 16
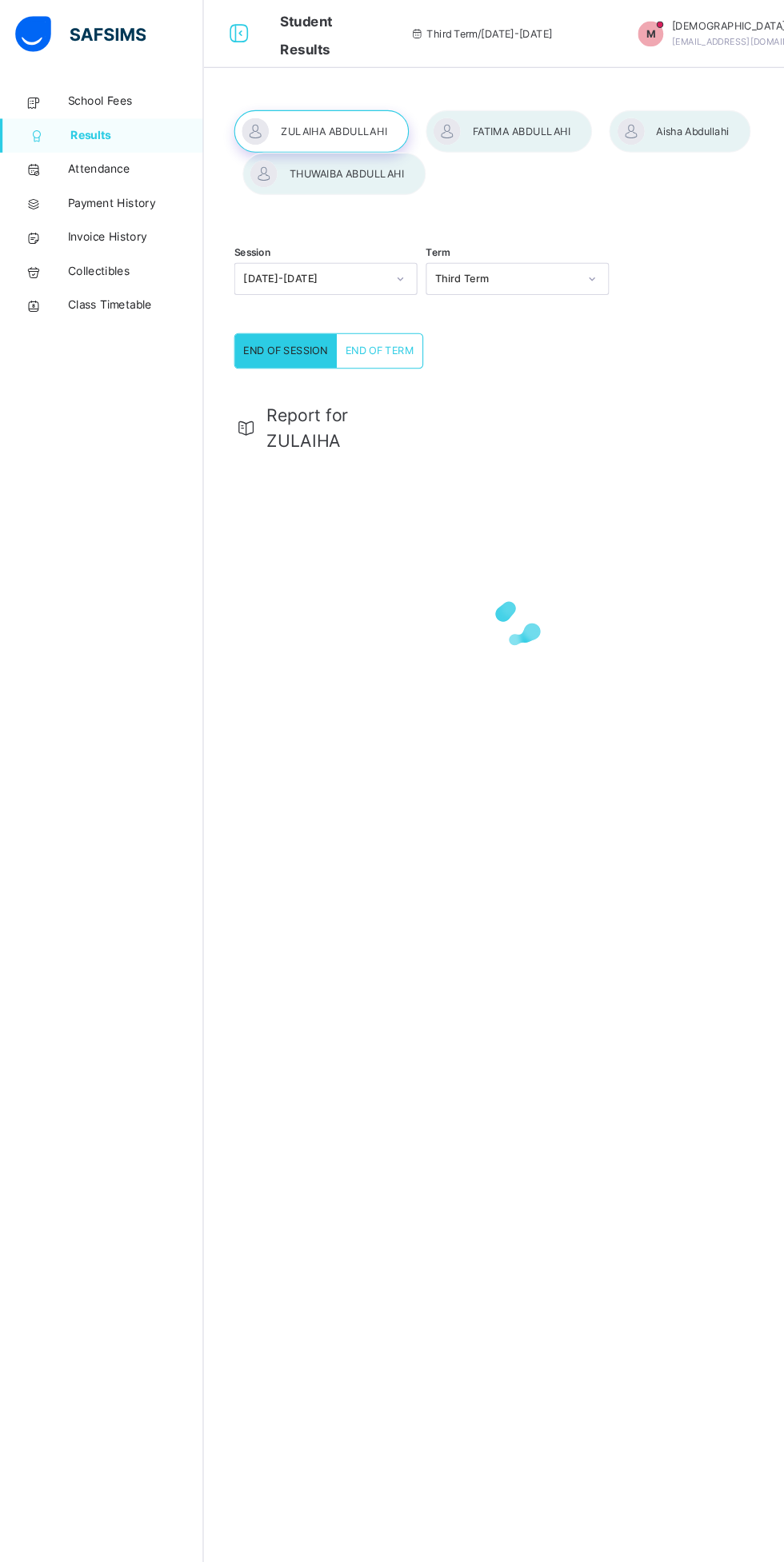
click at [646, 136] on div at bounding box center [641, 124] width 134 height 40
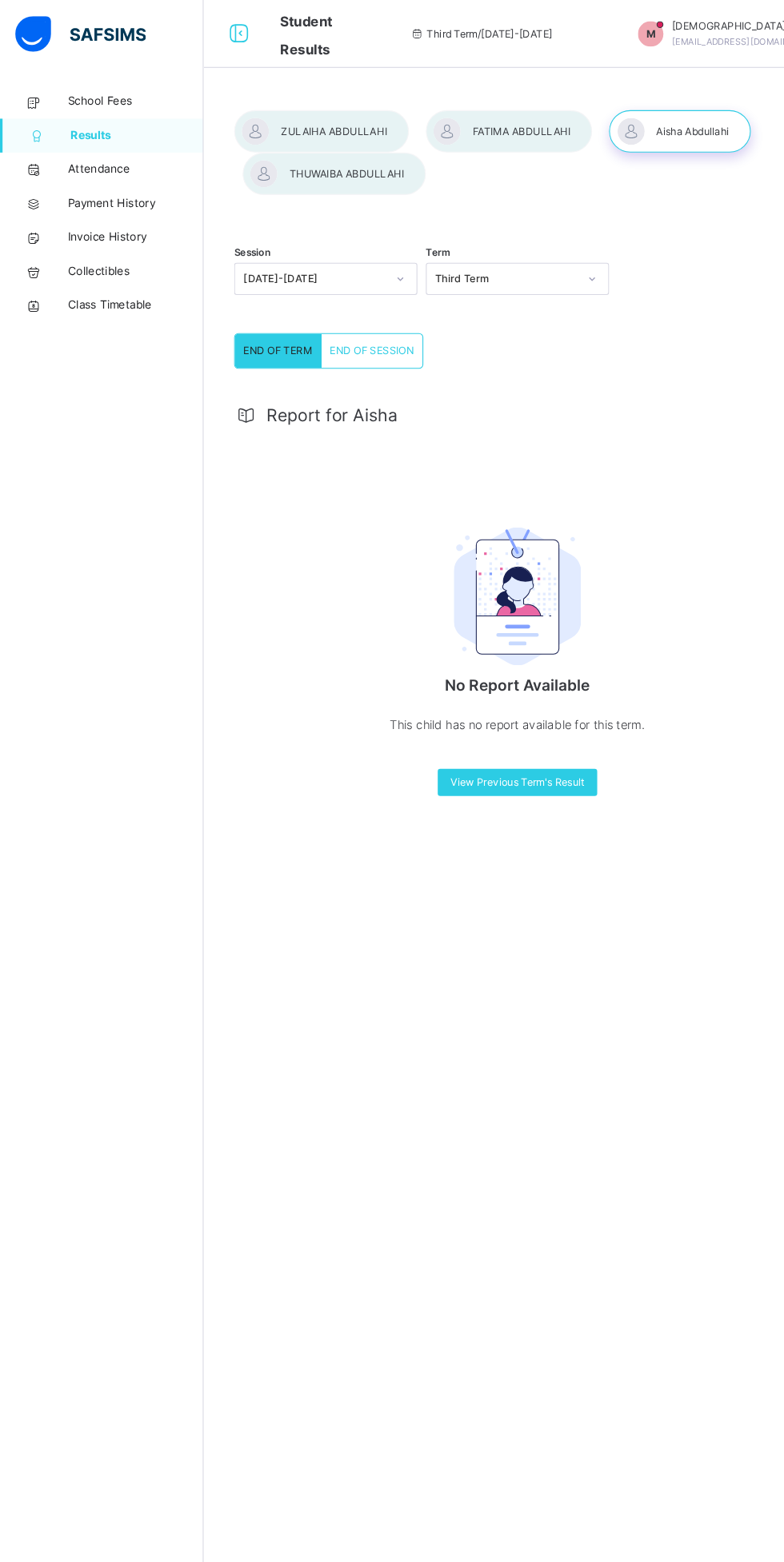
click at [525, 587] on img at bounding box center [488, 562] width 120 height 131
click at [503, 563] on img at bounding box center [488, 562] width 120 height 131
click at [505, 738] on span "View Previous Term's Result" at bounding box center [487, 738] width 126 height 15
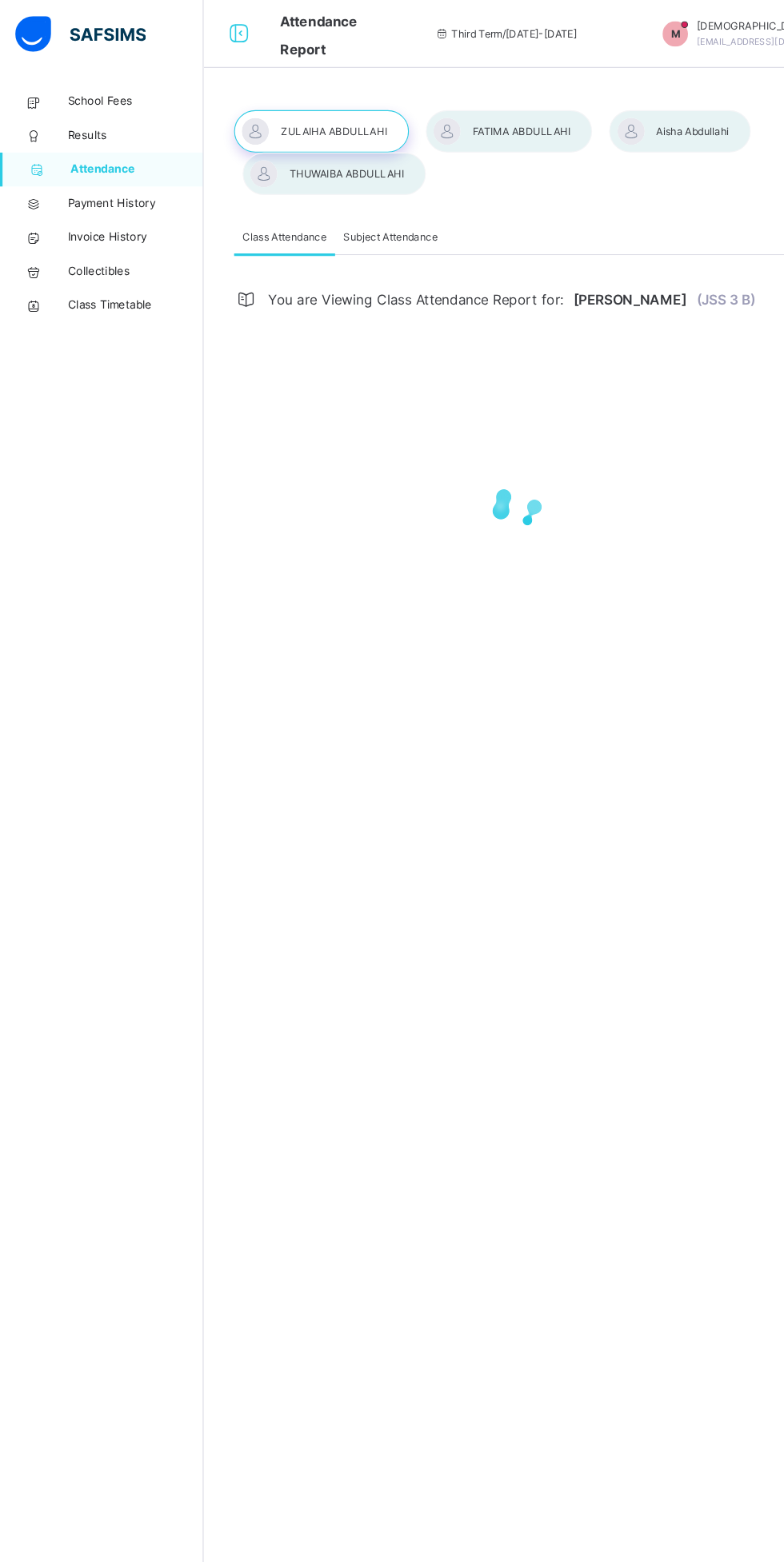
select select "****"
select select "*"
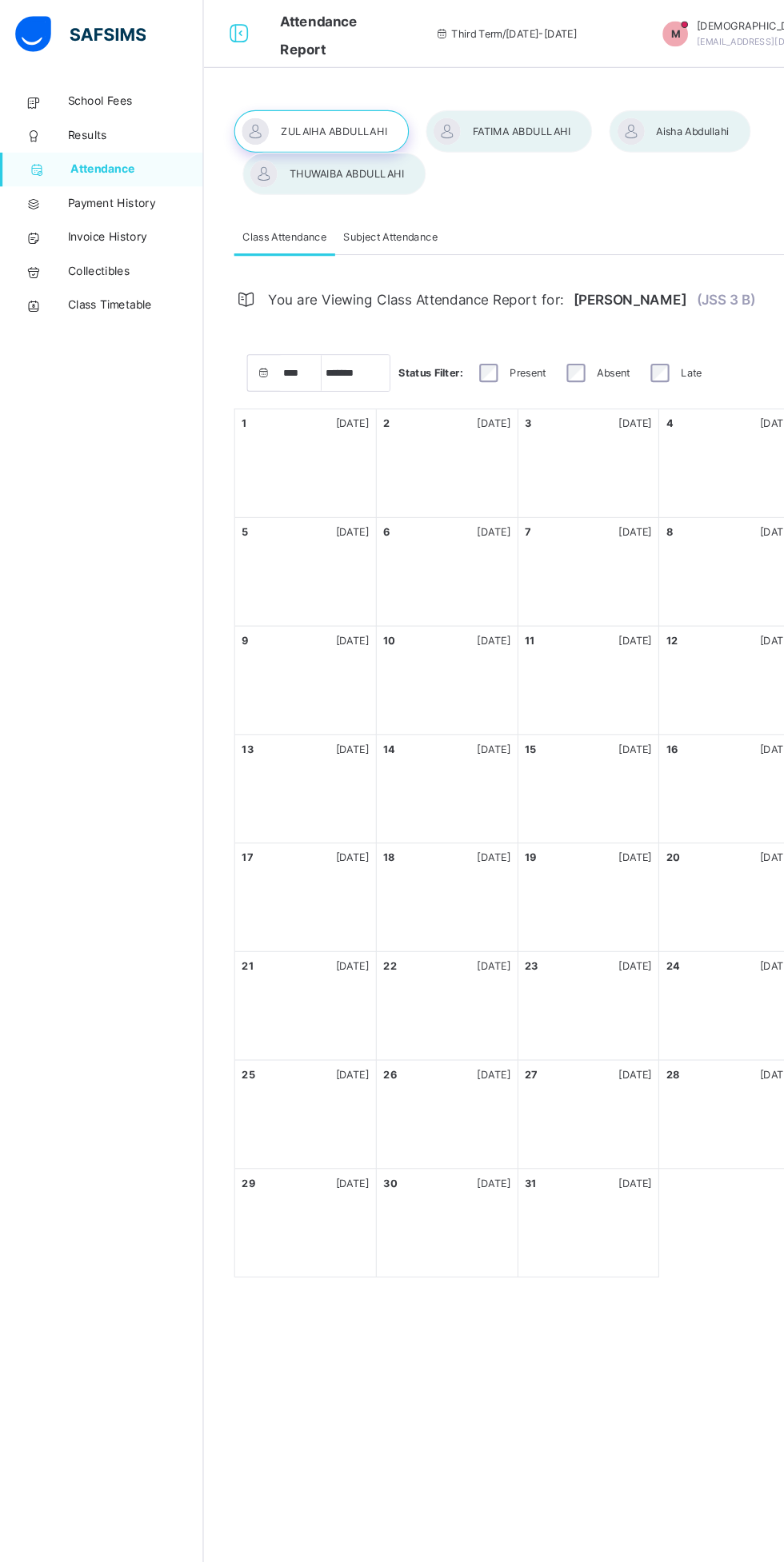
click at [331, 167] on div at bounding box center [314, 164] width 173 height 40
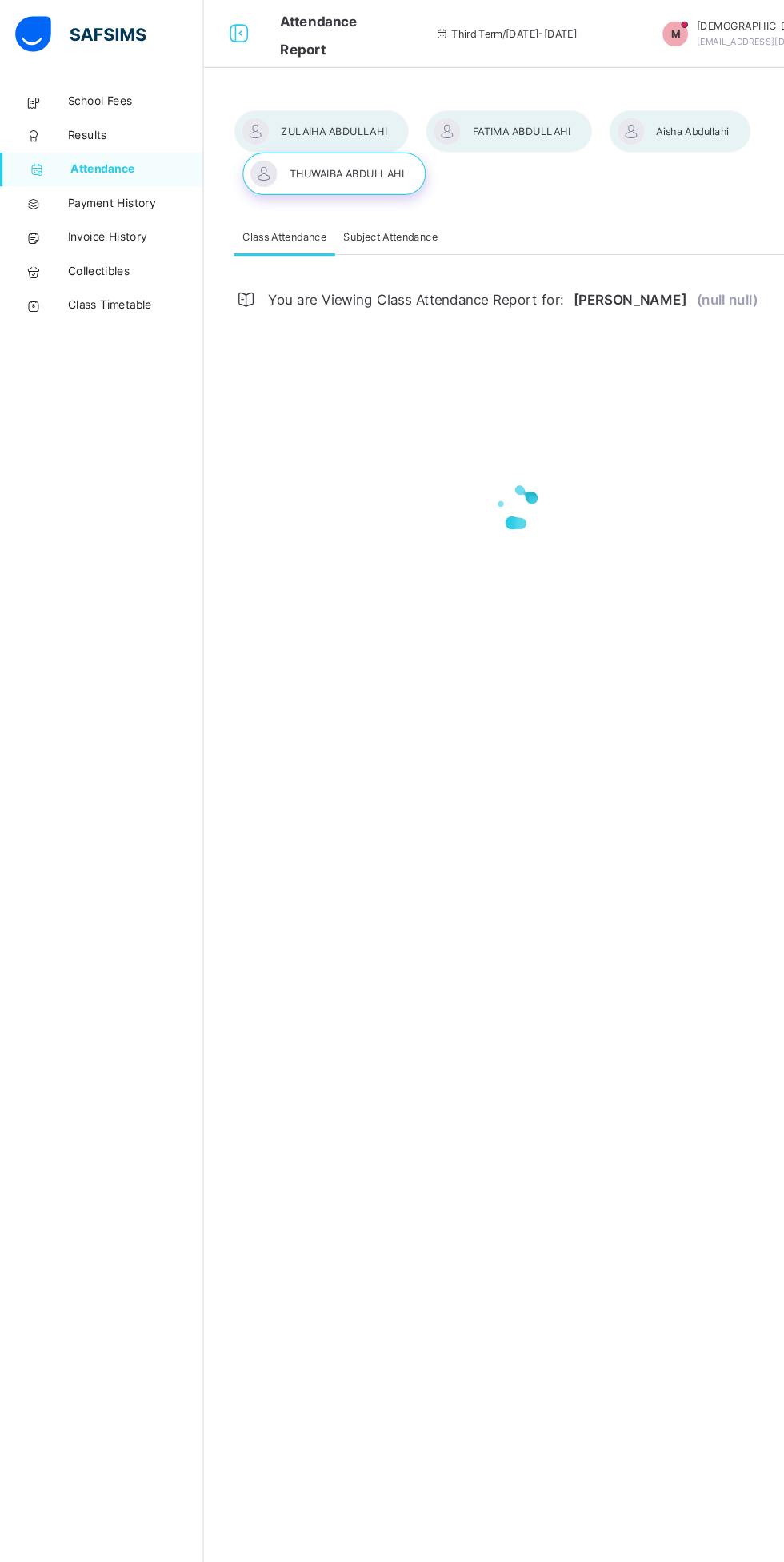
select select "****"
select select "*"
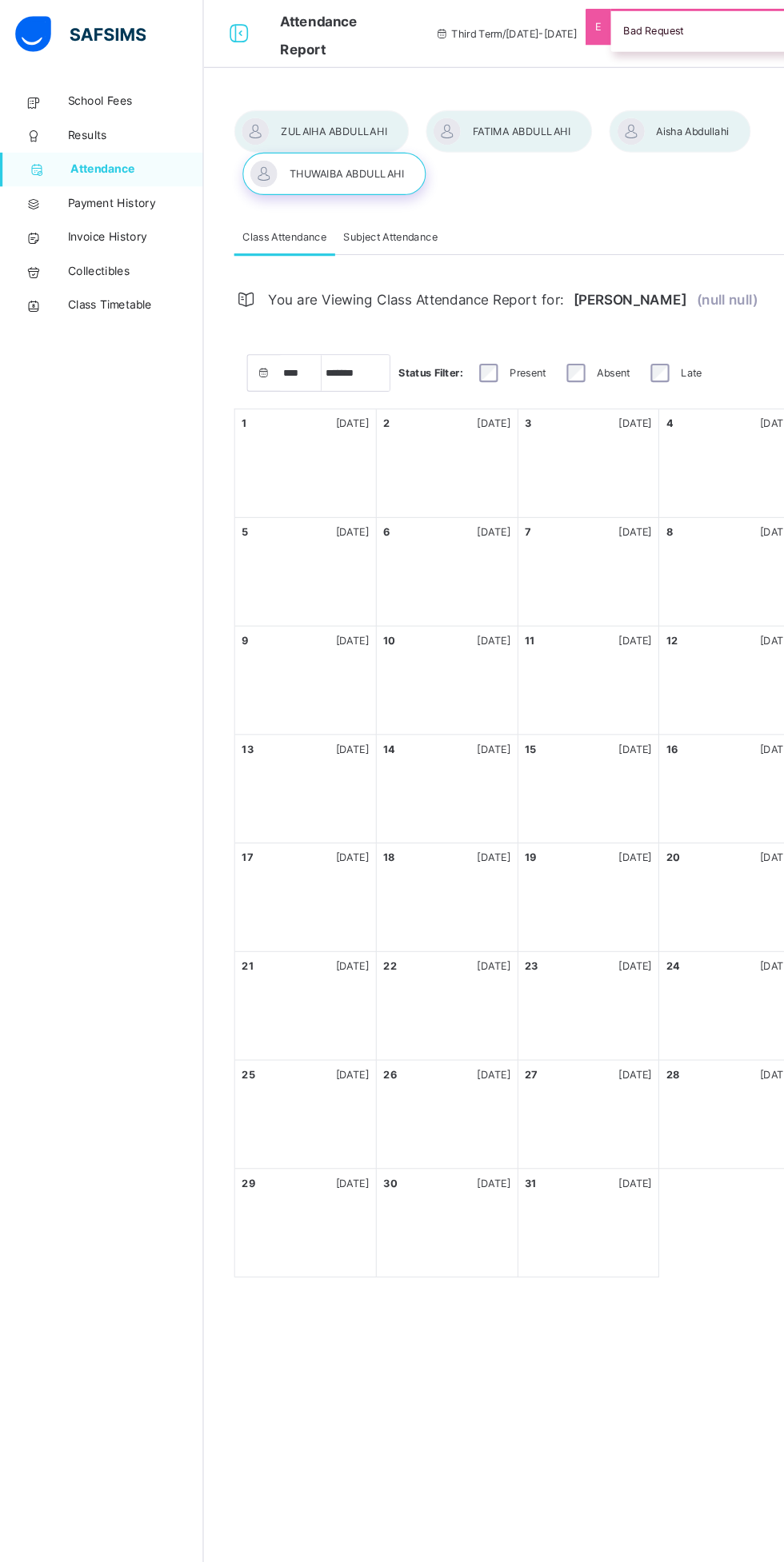
click at [125, 123] on span "Results" at bounding box center [127, 128] width 128 height 16
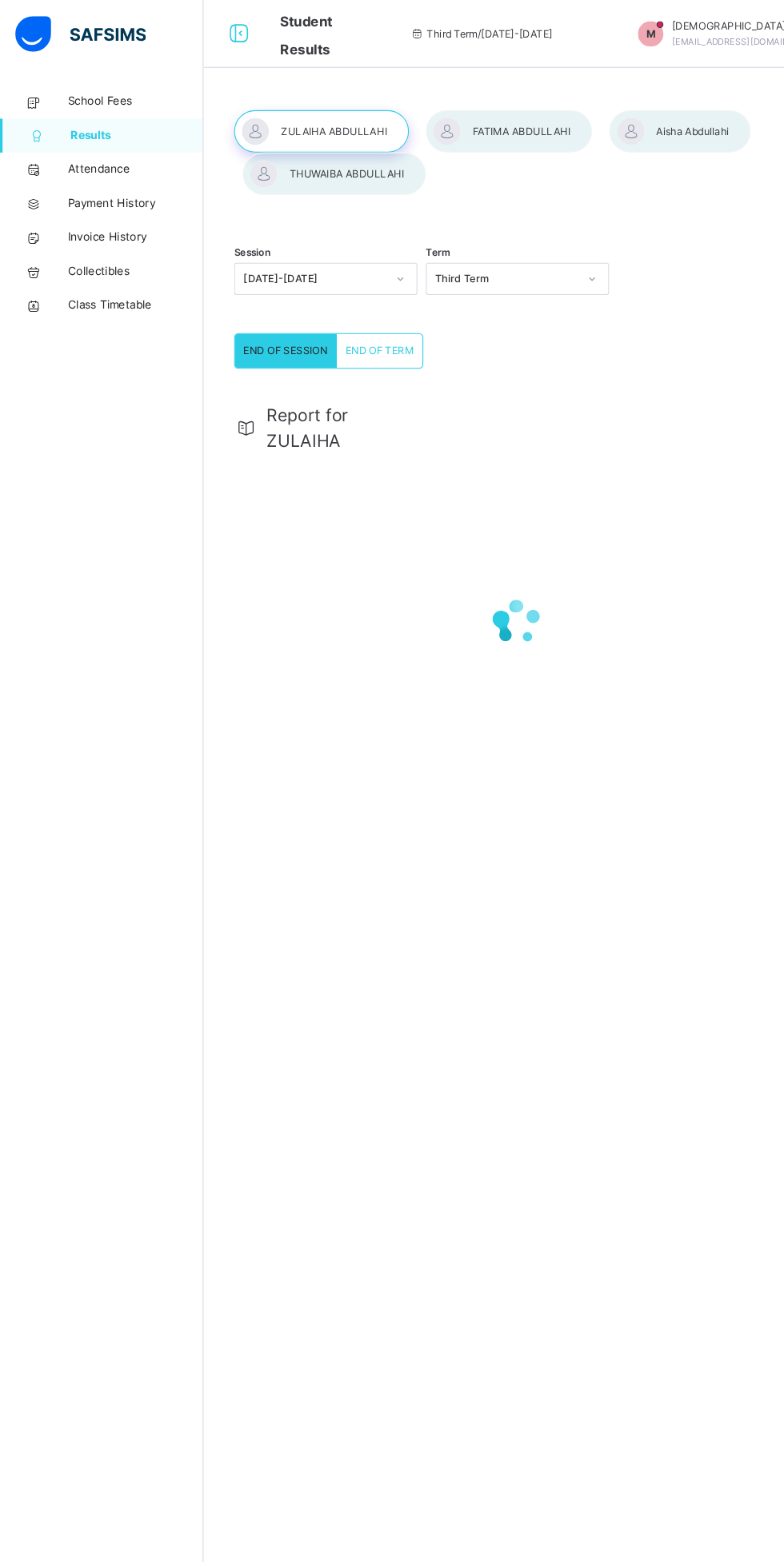
click at [327, 165] on div at bounding box center [314, 164] width 173 height 40
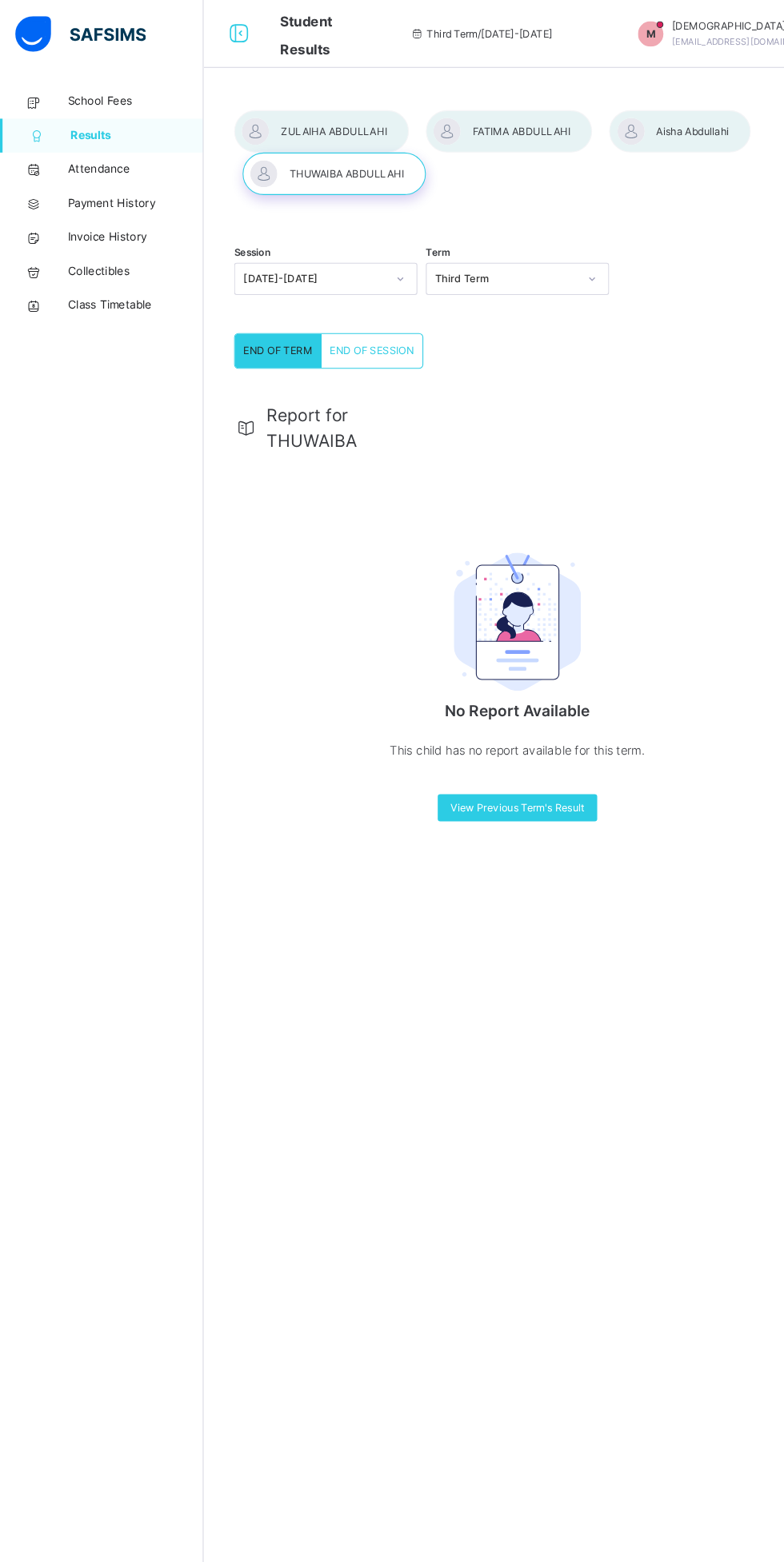
click at [356, 331] on span "END OF SESSION" at bounding box center [350, 331] width 79 height 15
